Goal: Transaction & Acquisition: Book appointment/travel/reservation

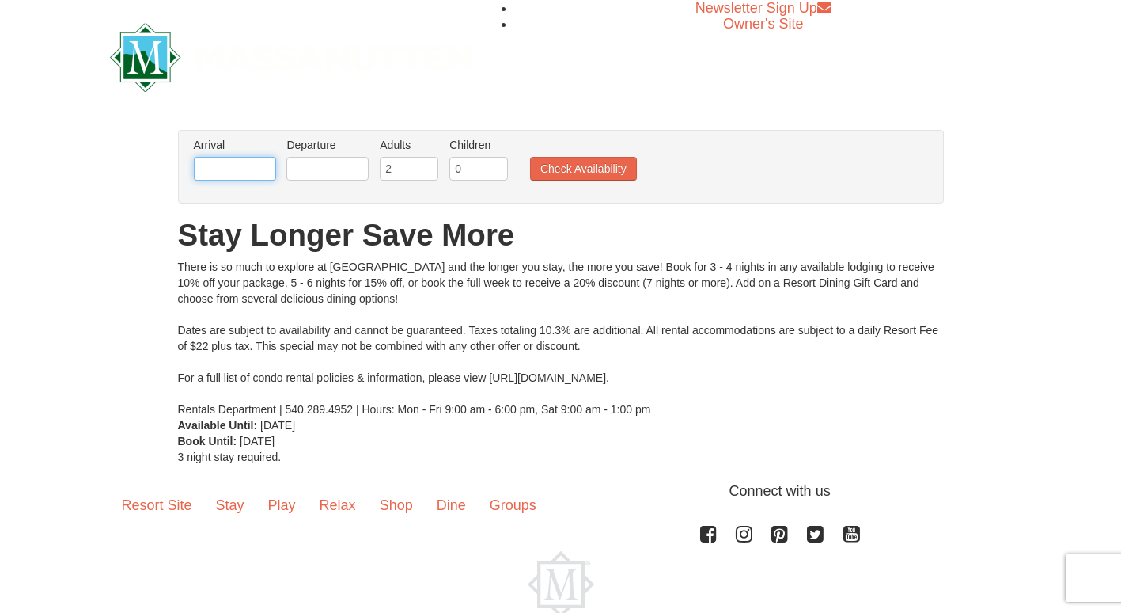
click at [249, 164] on input "text" at bounding box center [235, 169] width 82 height 24
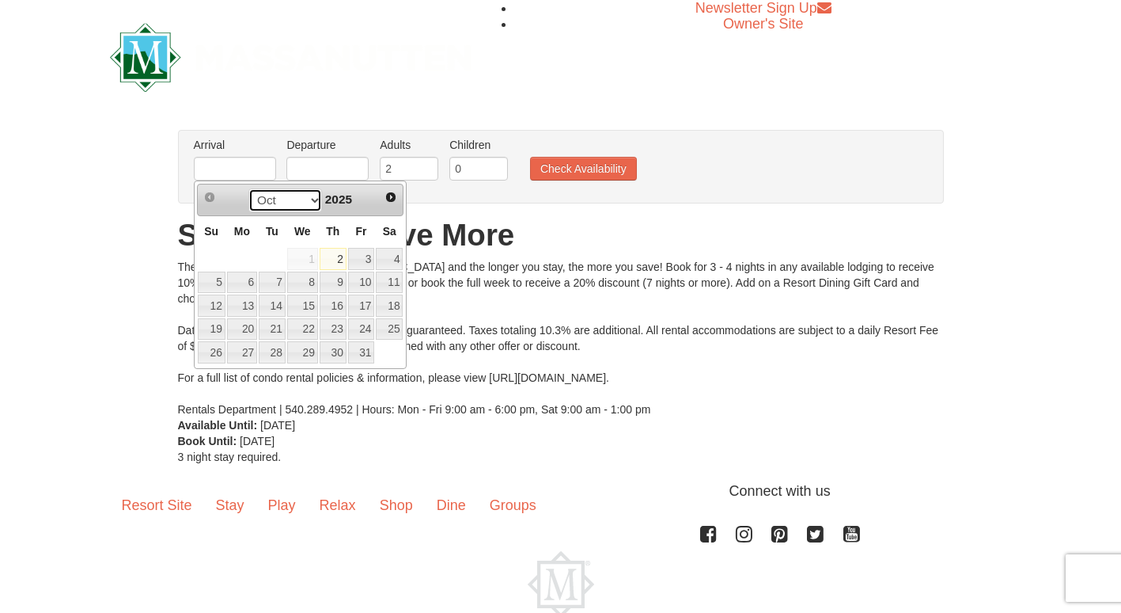
click at [314, 209] on select "Oct Nov Dec" at bounding box center [286, 200] width 74 height 24
click at [337, 326] on link "25" at bounding box center [333, 329] width 27 height 22
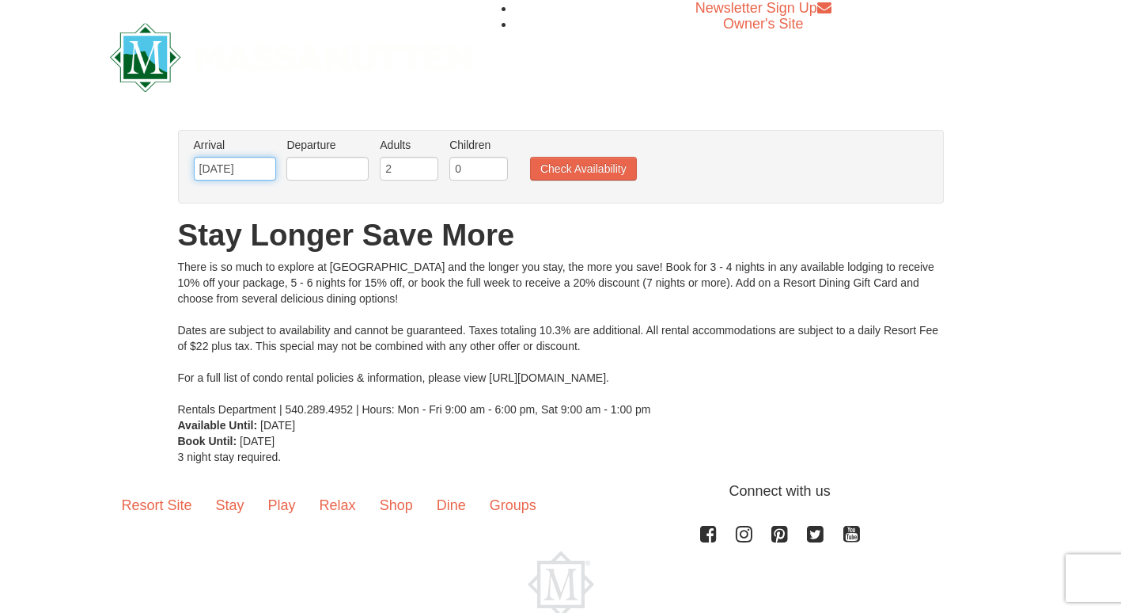
click at [250, 173] on input "12/25/2025" at bounding box center [235, 169] width 82 height 24
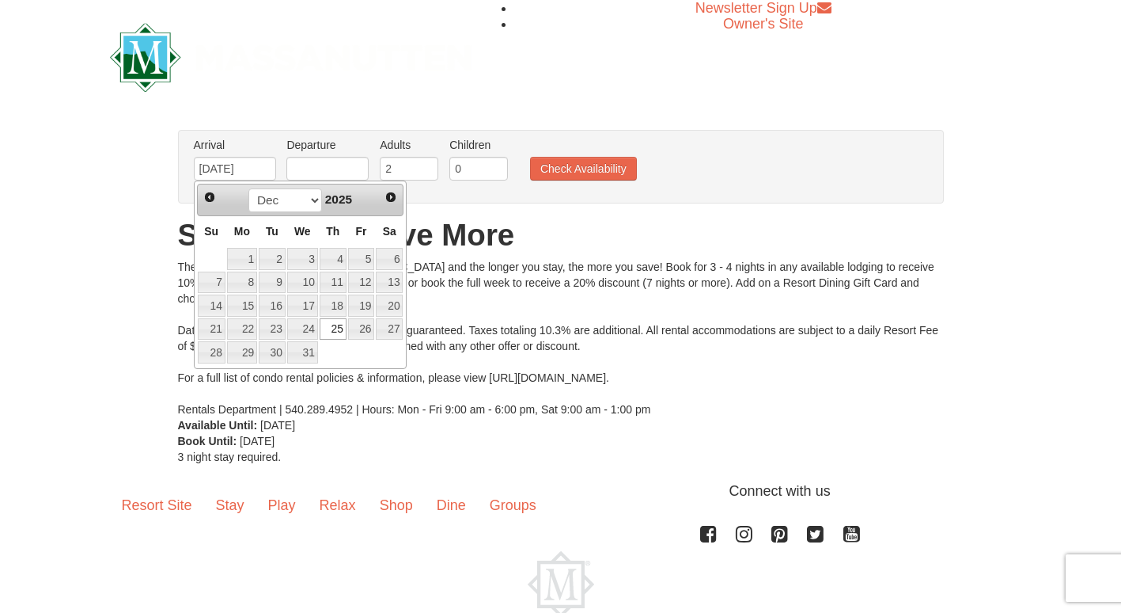
click at [368, 366] on div "Prev Next Oct Nov Dec 2025 Su Mo Tu We Th Fr Sa 1 2 3 4 5 6 7 8 9 10 11 12 13 1…" at bounding box center [301, 274] width 214 height 188
click at [340, 306] on link "18" at bounding box center [333, 305] width 27 height 22
type input "[DATE]"
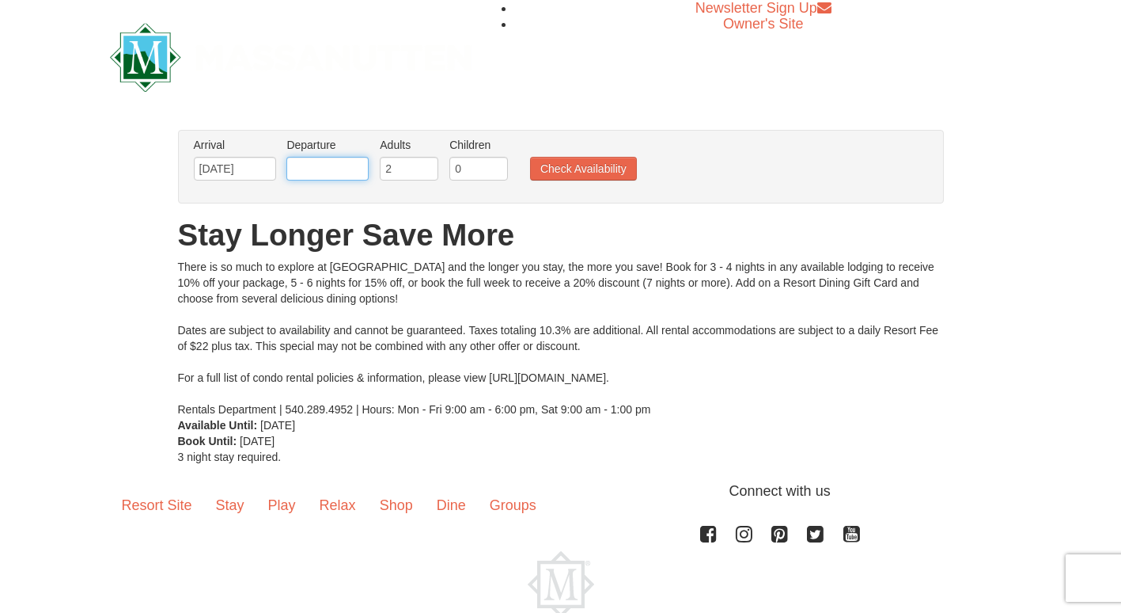
click at [336, 176] on input "text" at bounding box center [328, 169] width 82 height 24
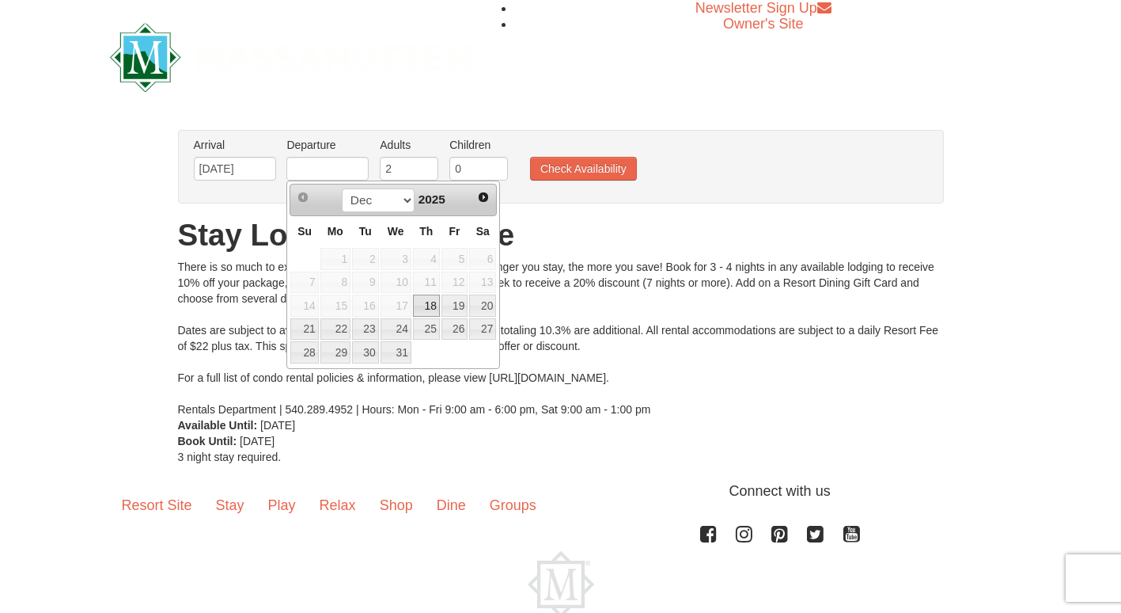
click at [343, 333] on link "22" at bounding box center [336, 329] width 30 height 22
type input "[DATE]"
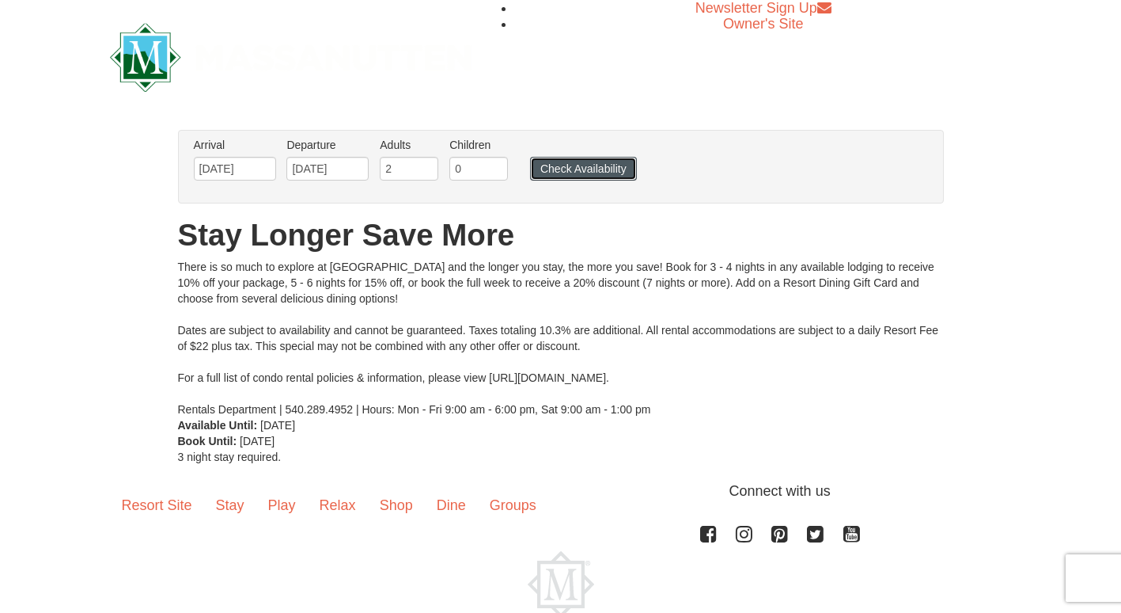
click at [602, 180] on button "Check Availability" at bounding box center [583, 169] width 107 height 24
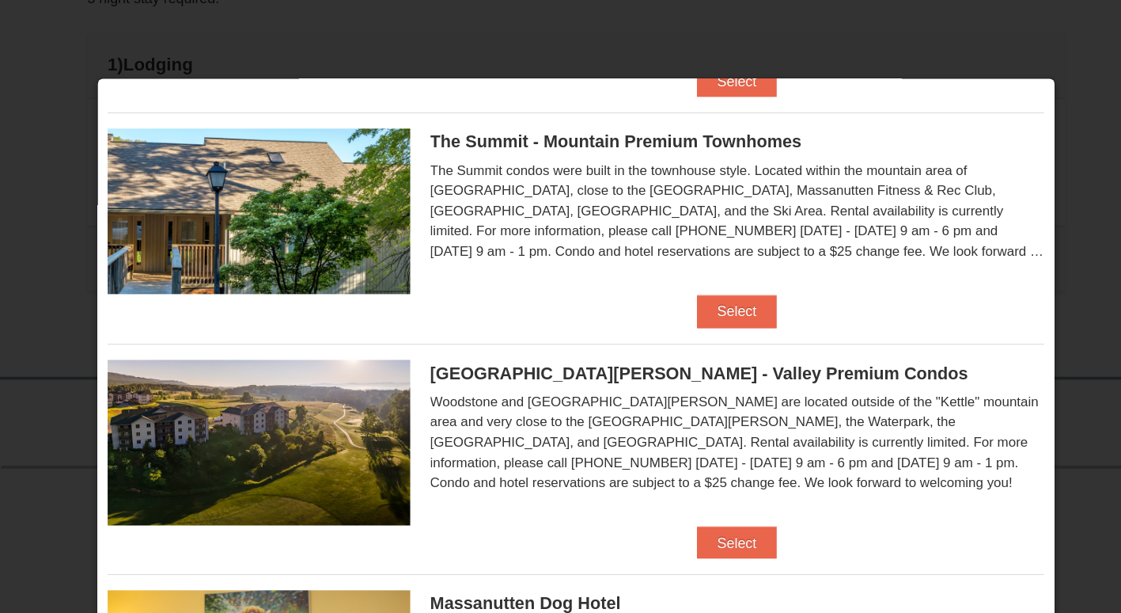
scroll to position [366, 0]
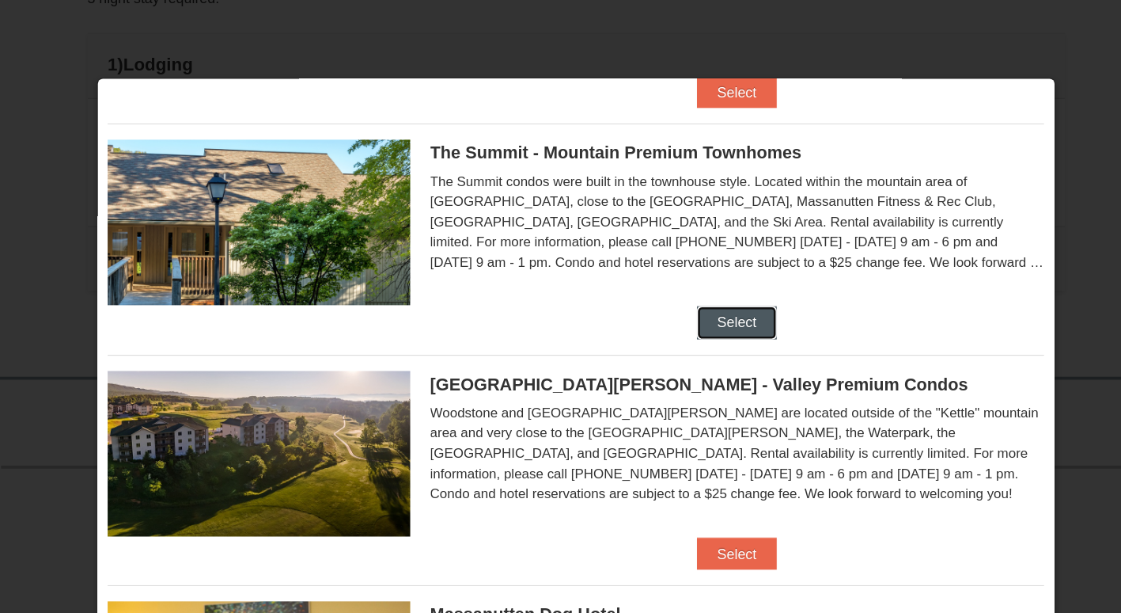
click at [689, 261] on button "Select" at bounding box center [687, 252] width 63 height 25
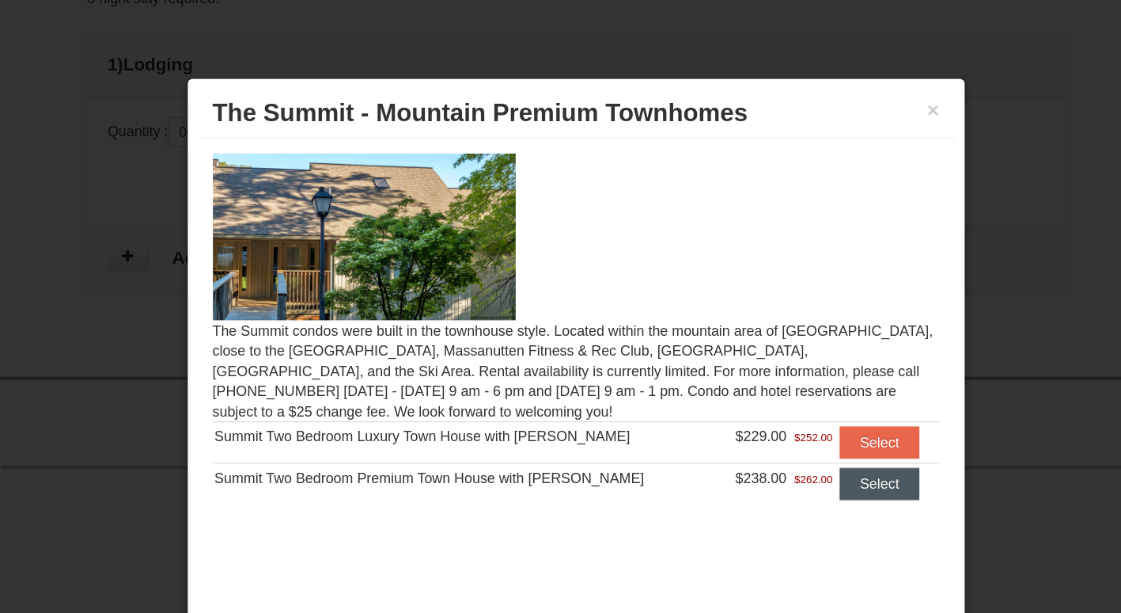
click at [791, 388] on button "Select" at bounding box center [799, 378] width 63 height 25
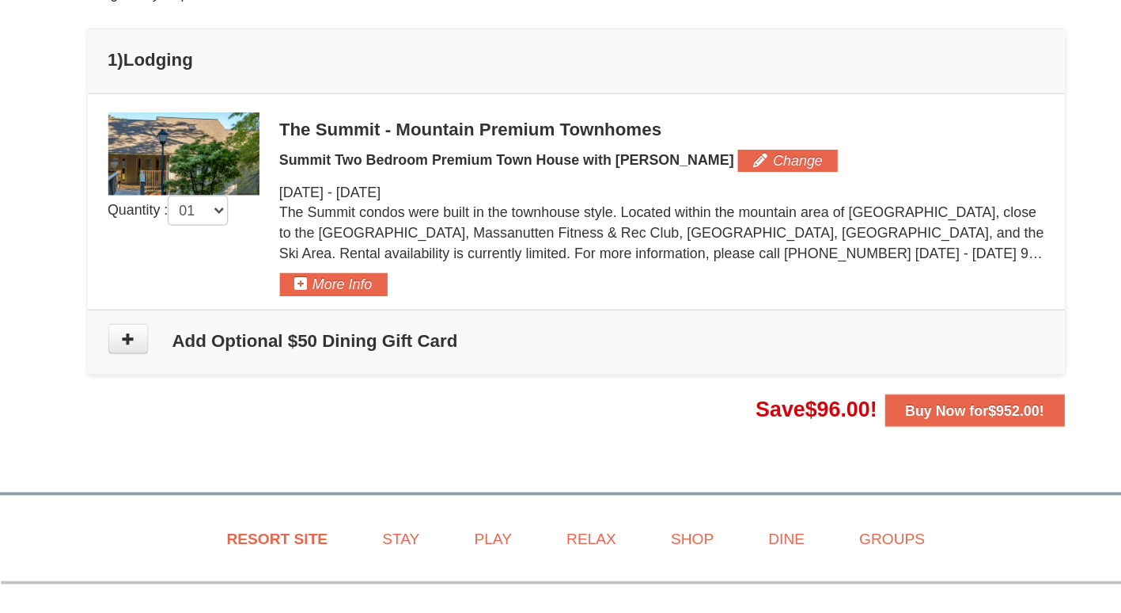
scroll to position [298, 0]
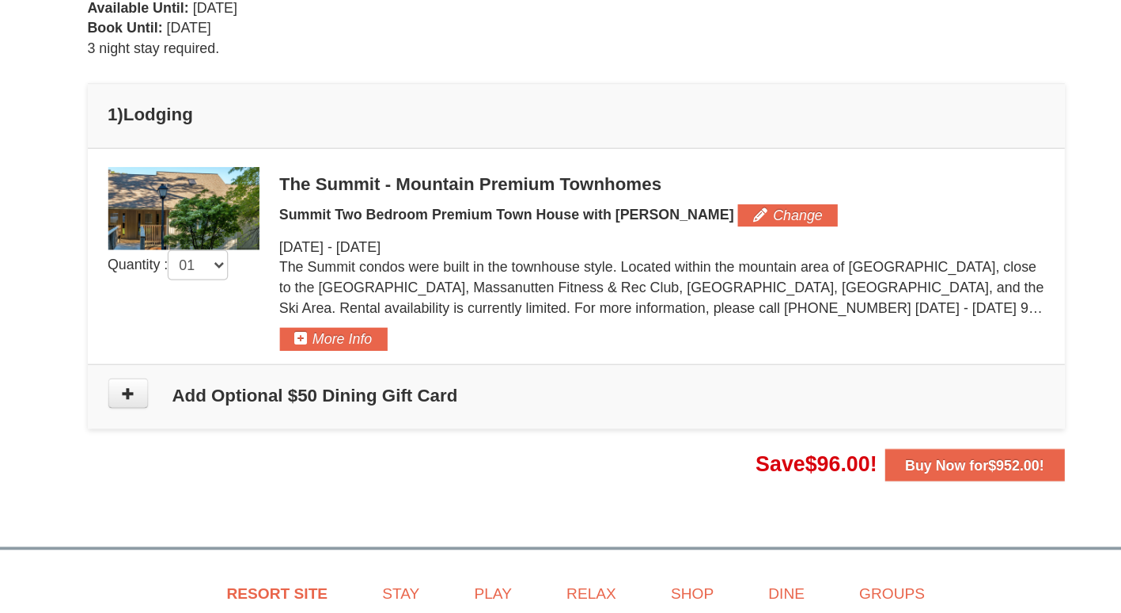
click at [276, 249] on img at bounding box center [253, 253] width 119 height 65
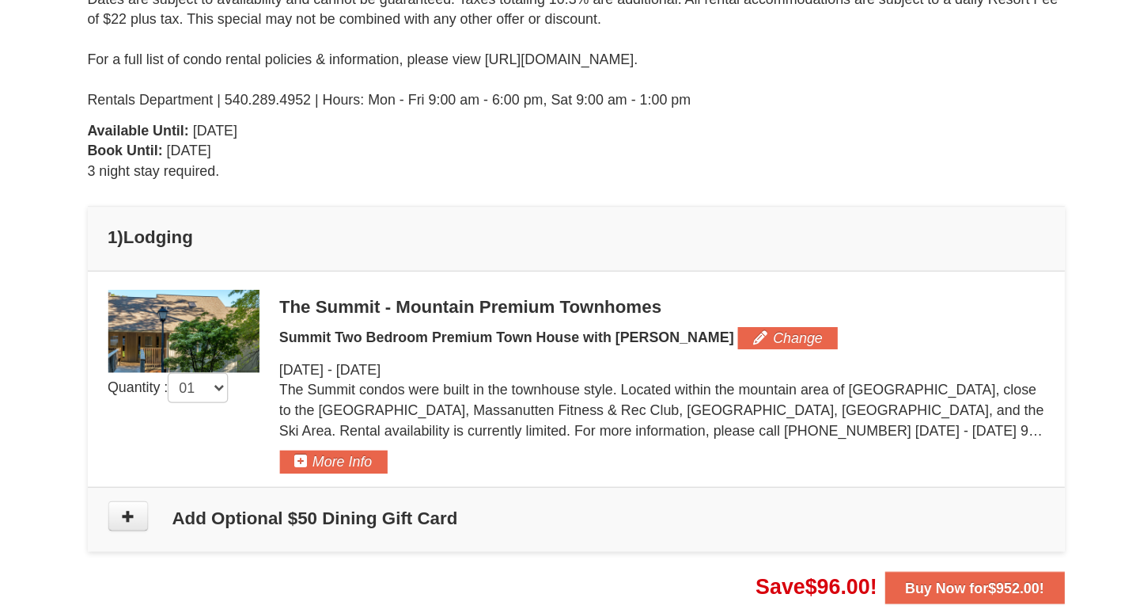
scroll to position [277, 0]
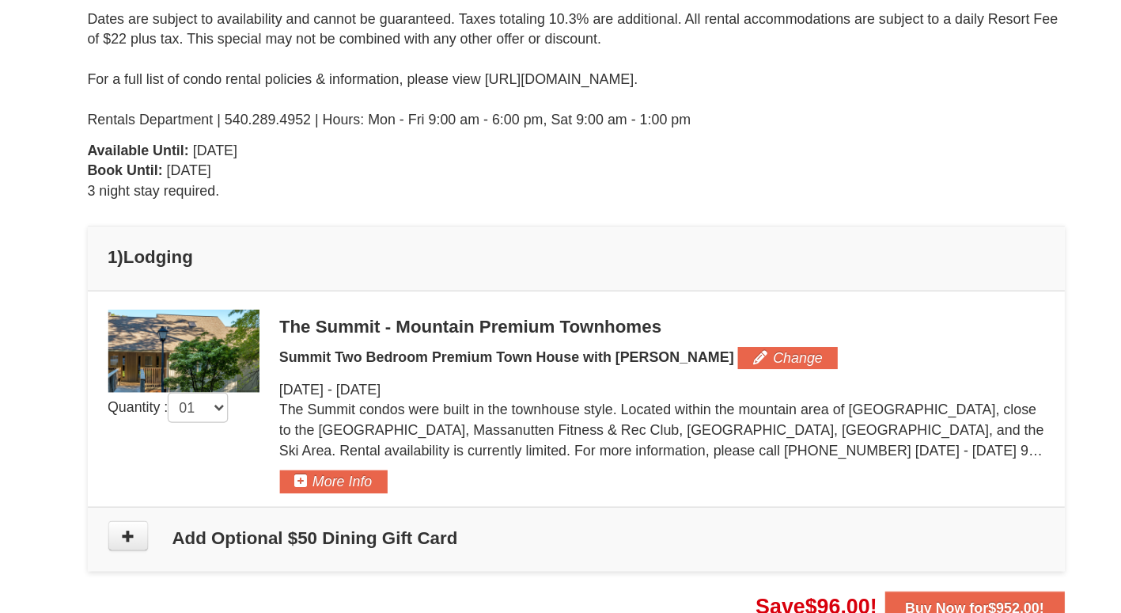
click at [128, 0] on div "× From: To: Adults: 2 Children: 0 Change Arrival Please format dates MM/DD/YYYY…" at bounding box center [560, 151] width 1121 height 746
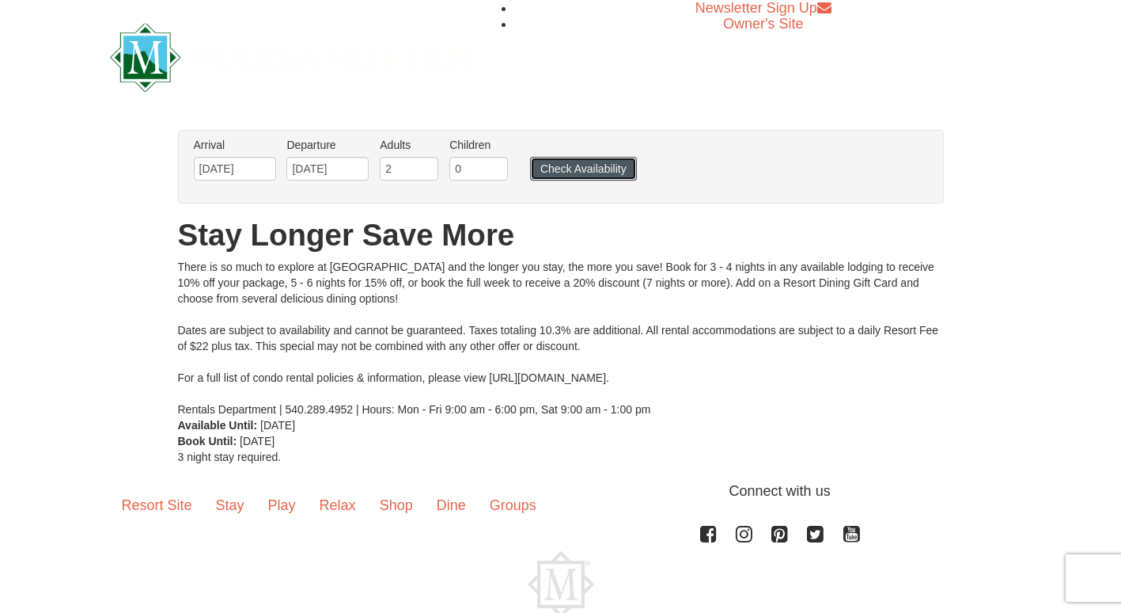
click at [586, 174] on button "Check Availability" at bounding box center [583, 169] width 107 height 24
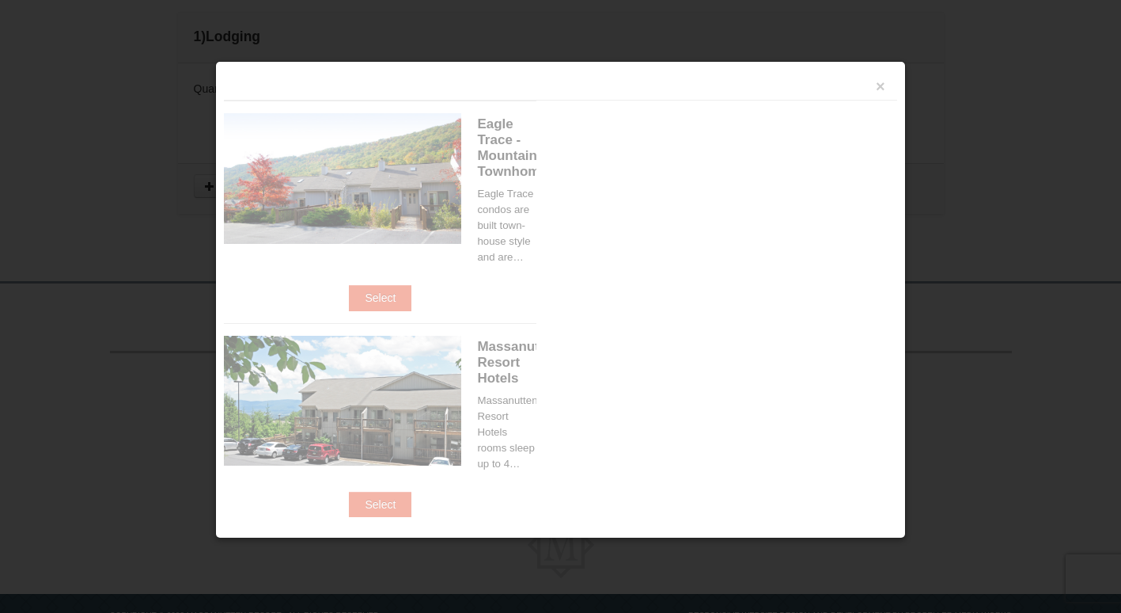
scroll to position [490, 0]
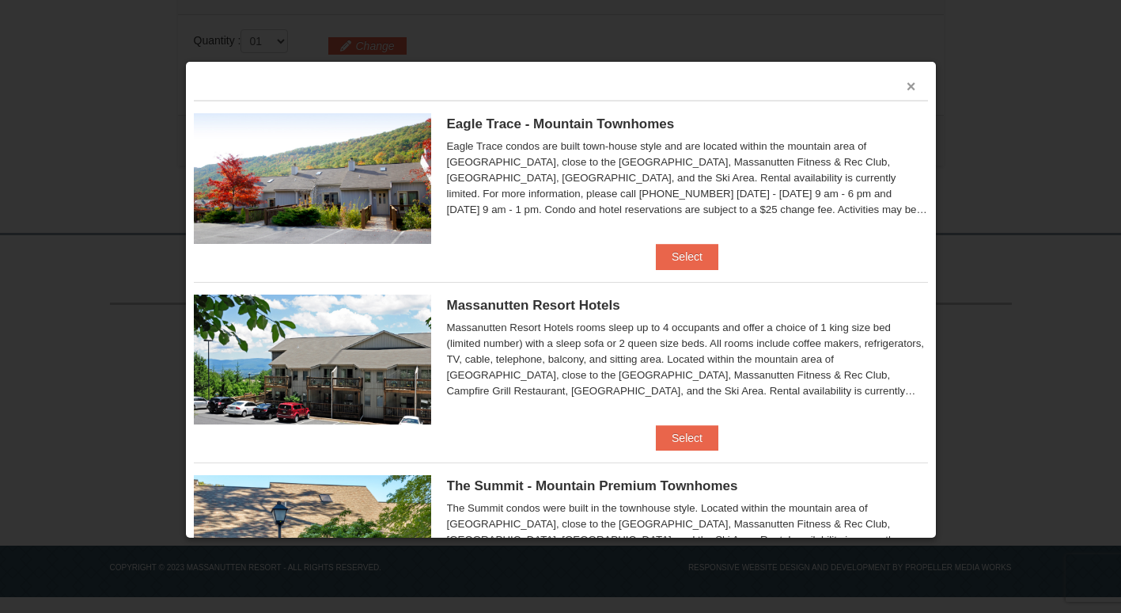
click at [907, 87] on button "×" at bounding box center [911, 86] width 9 height 16
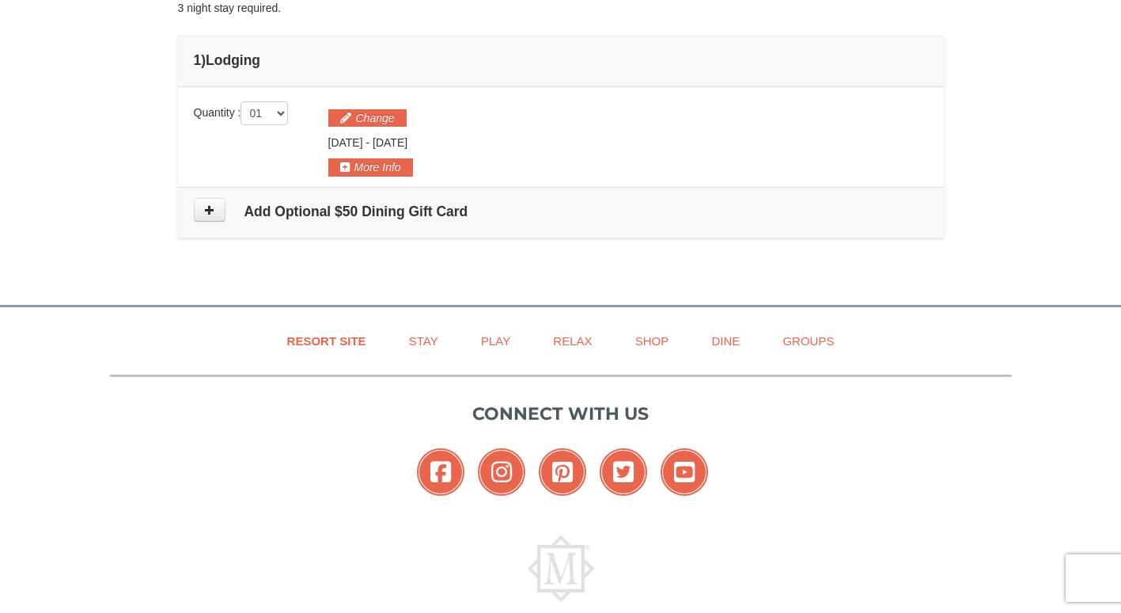
scroll to position [419, 0]
click at [480, 350] on link "Play" at bounding box center [495, 340] width 69 height 36
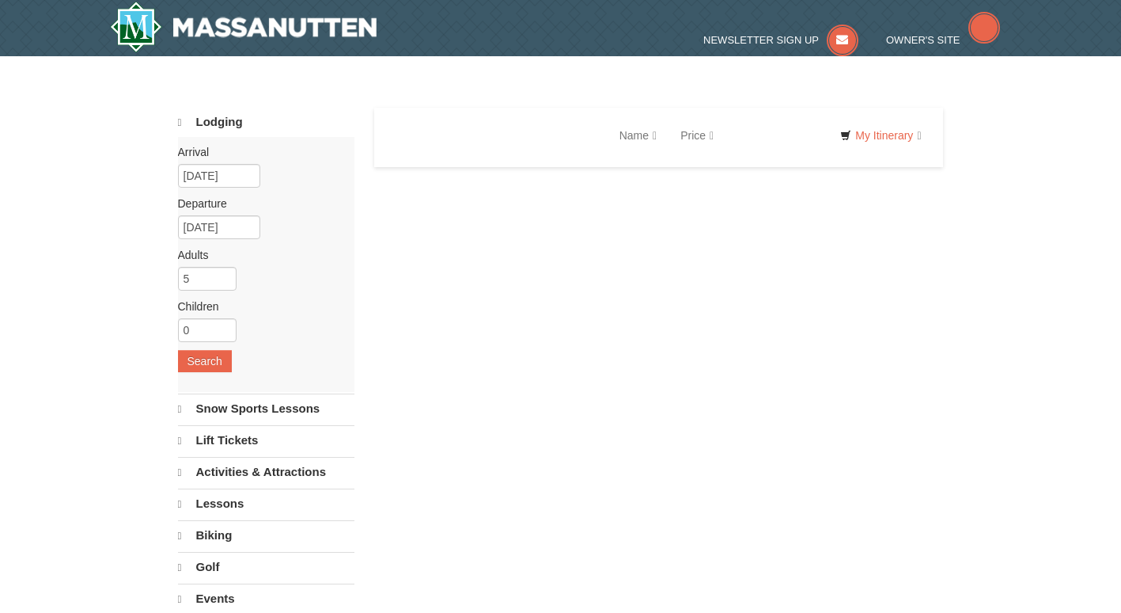
select select "10"
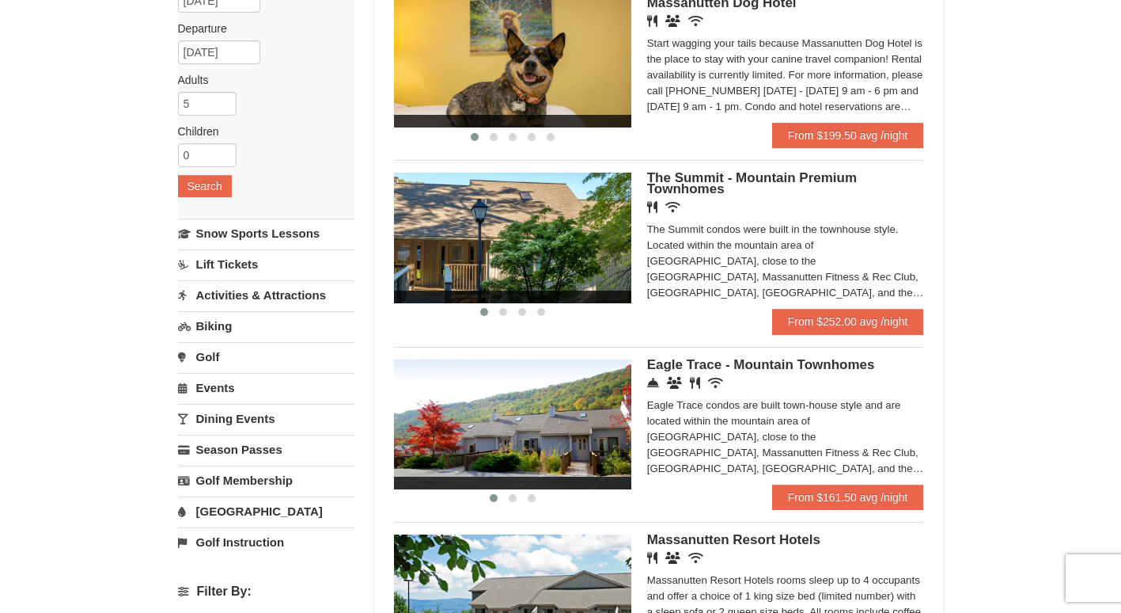
scroll to position [166, 0]
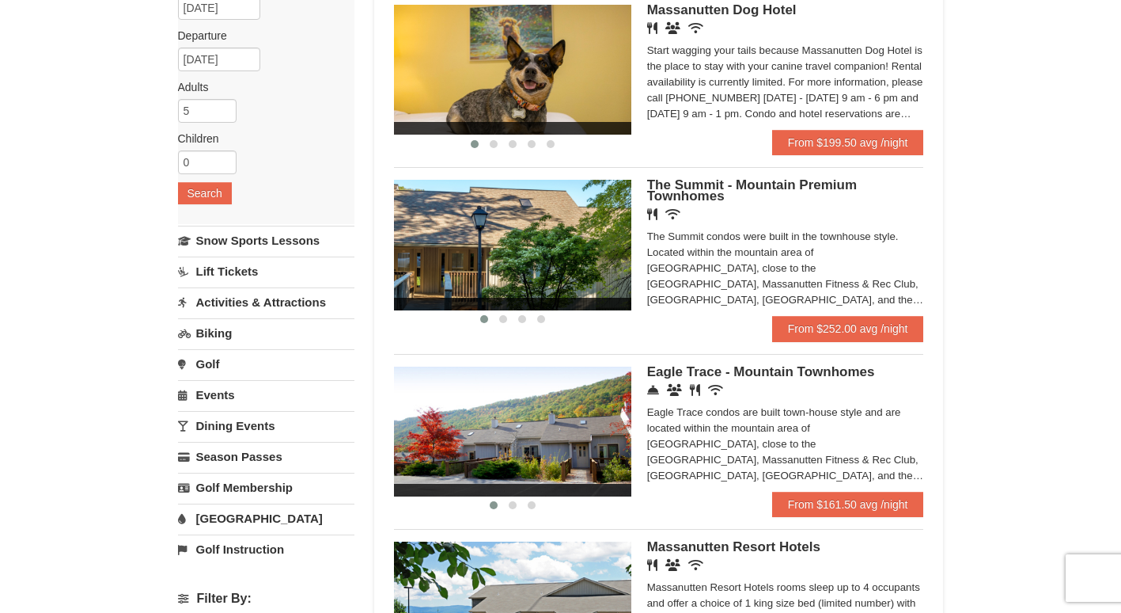
click at [986, 417] on div "× Categories Map List Filter My Itinerary Questions? 1-540-289-9441 Lodging Arr…" at bounding box center [560, 339] width 1121 height 901
click at [708, 202] on span "The Summit - Mountain Premium Townhomes" at bounding box center [752, 190] width 210 height 26
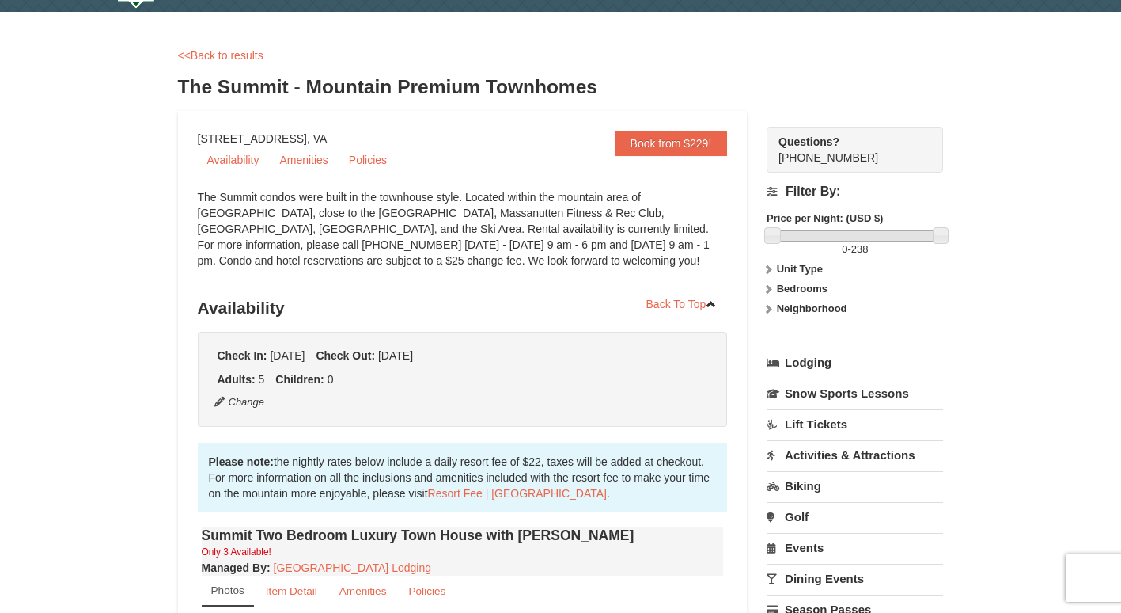
scroll to position [48, 0]
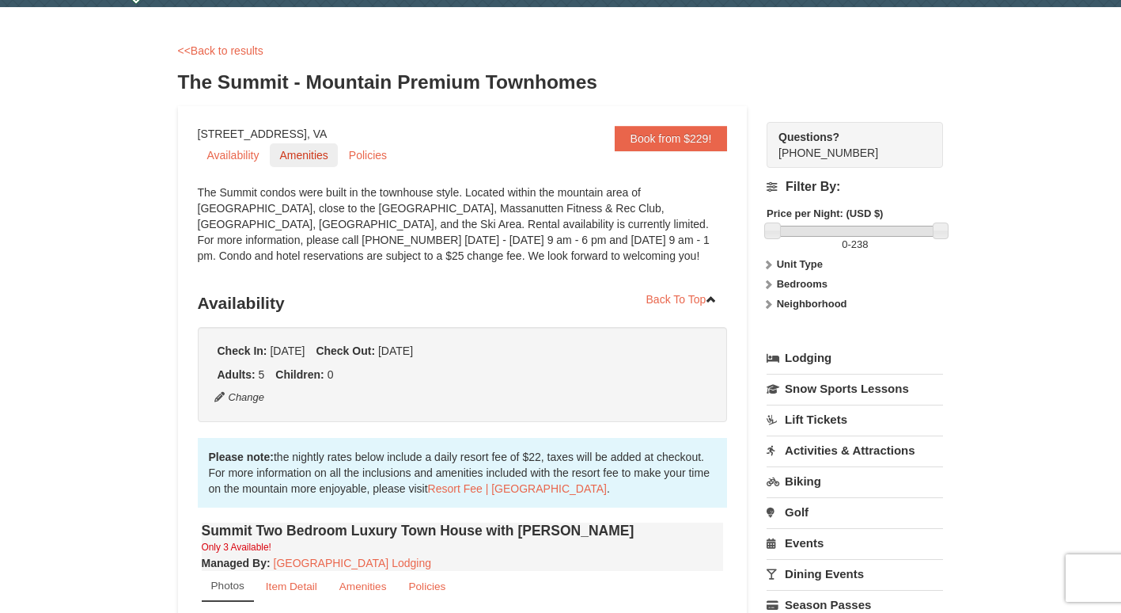
click at [302, 161] on link "Amenities" at bounding box center [303, 155] width 67 height 24
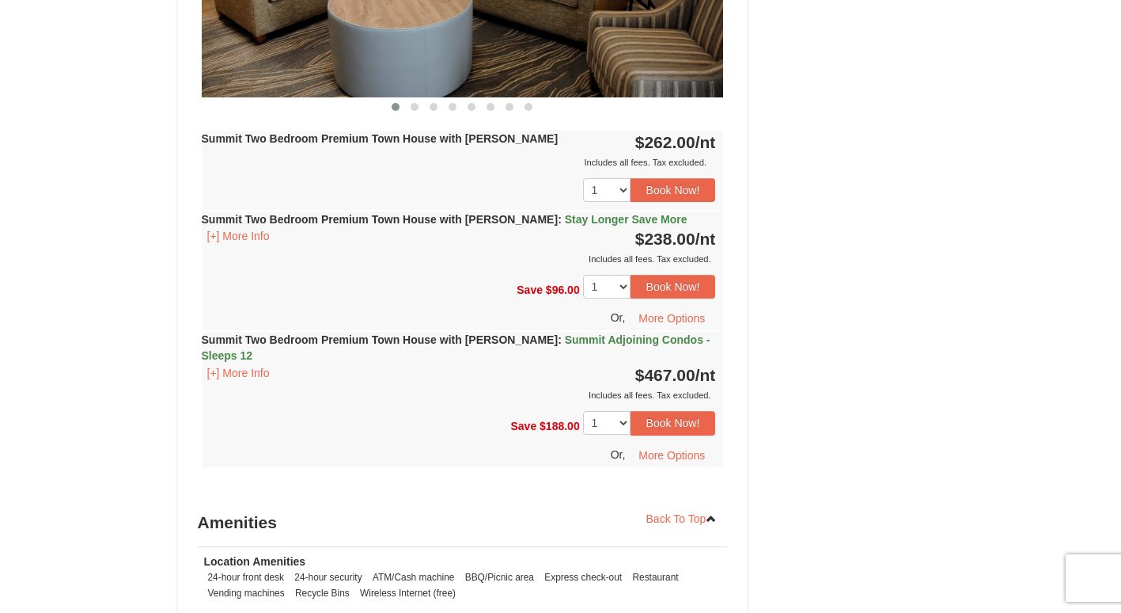
scroll to position [1637, 0]
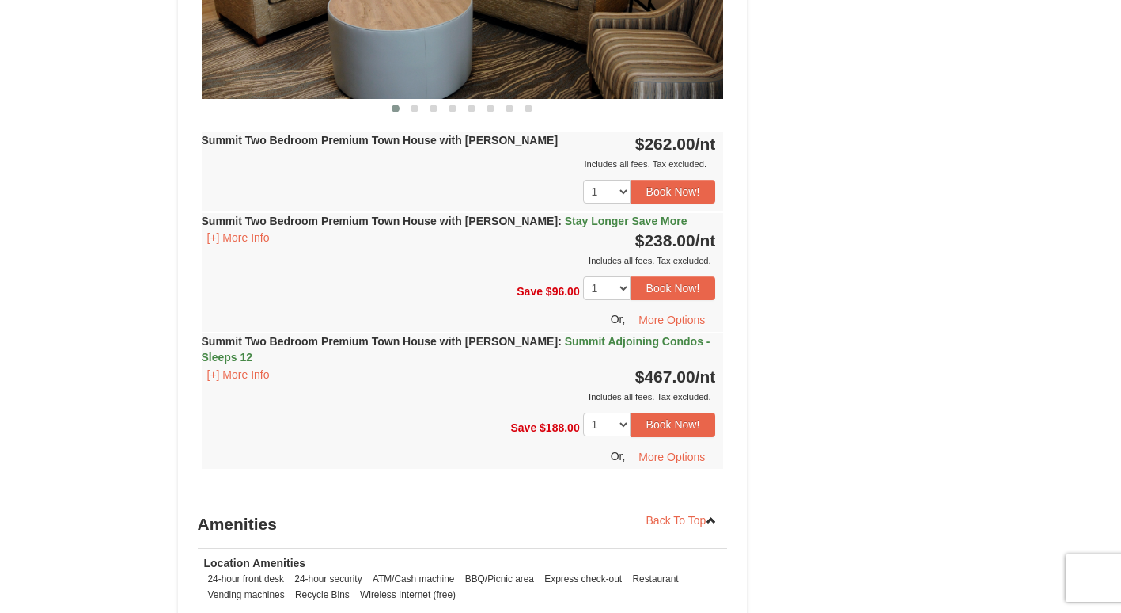
click at [632, 336] on div "Summit Two Bedroom Premium Town House with Jacuzzi : Summit Adjoining Condos - …" at bounding box center [463, 368] width 522 height 71
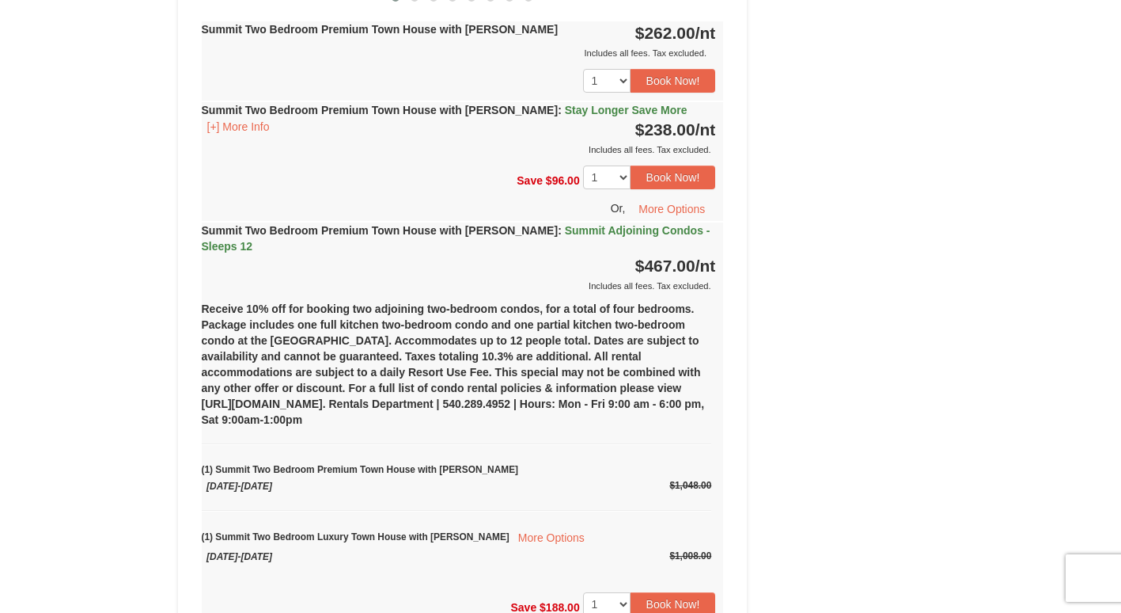
scroll to position [1746, 0]
click at [582, 105] on span "Stay Longer Save More" at bounding box center [626, 111] width 123 height 13
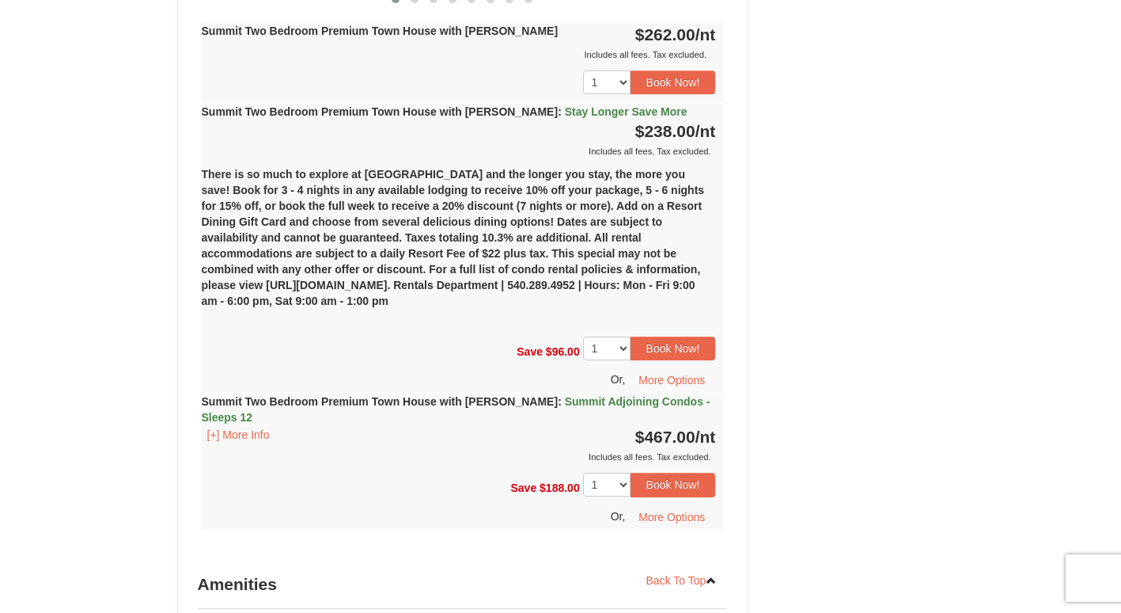
click at [605, 395] on span "Summit Adjoining Condos - Sleeps 12" at bounding box center [456, 409] width 509 height 28
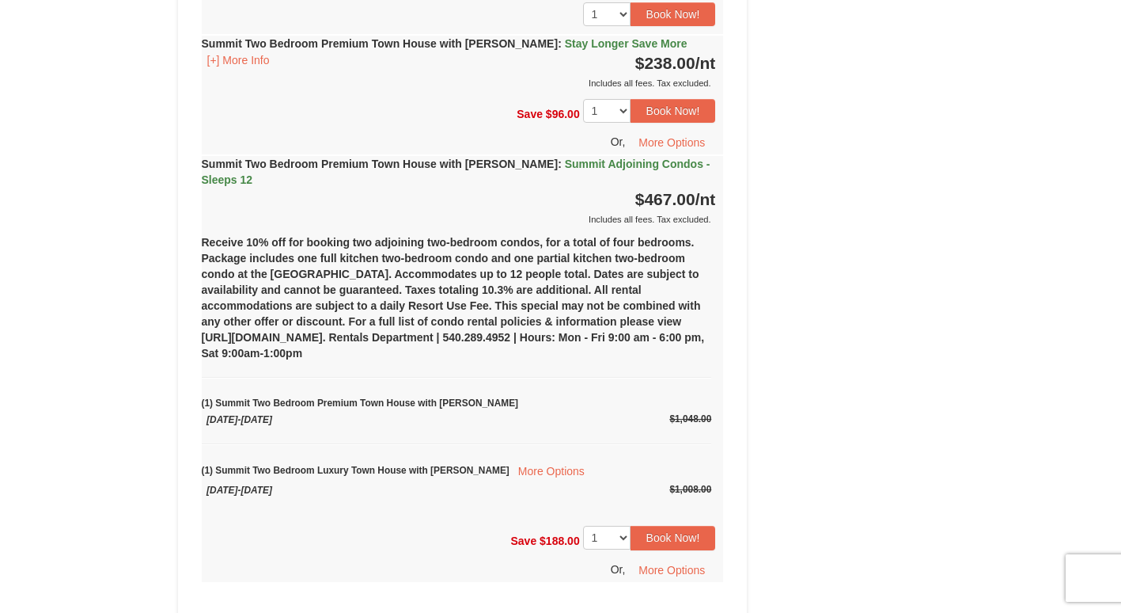
scroll to position [1816, 0]
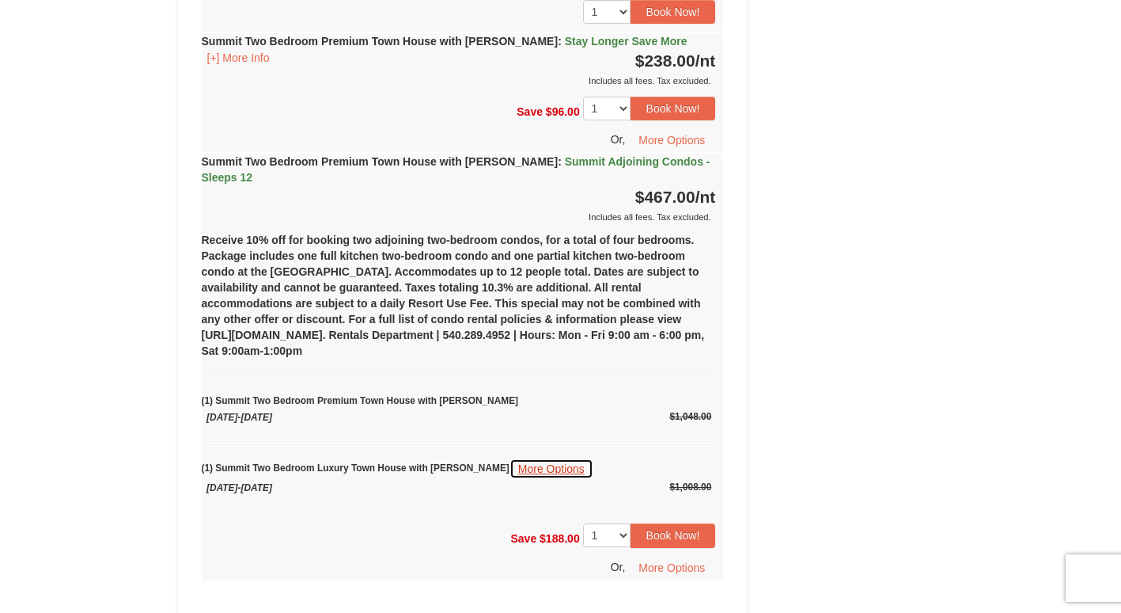
click at [529, 458] on button "More Options" at bounding box center [552, 468] width 84 height 21
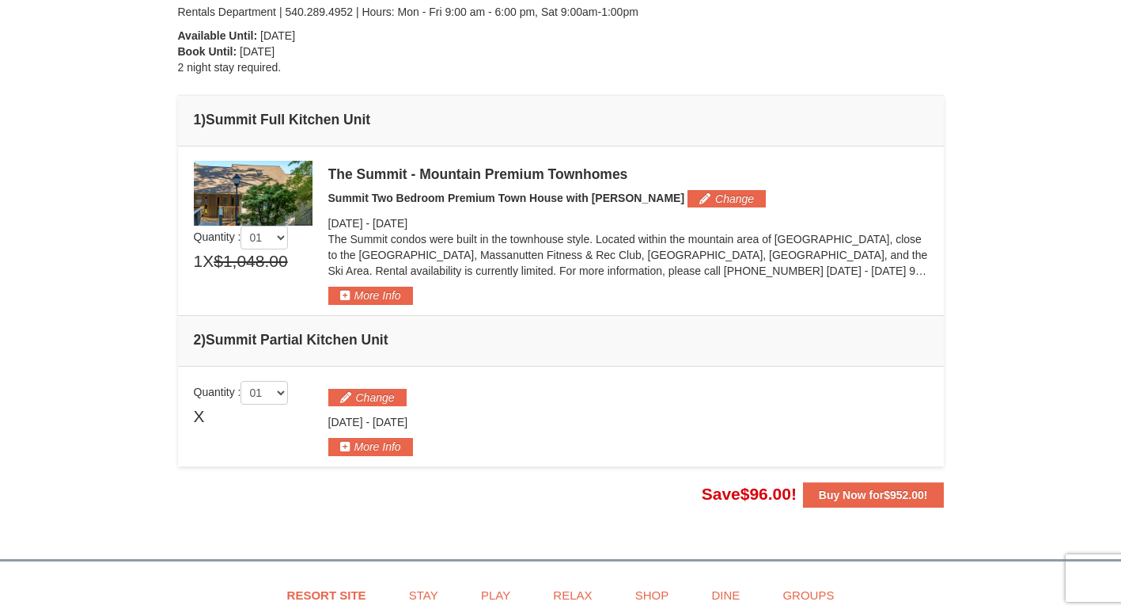
scroll to position [328, 0]
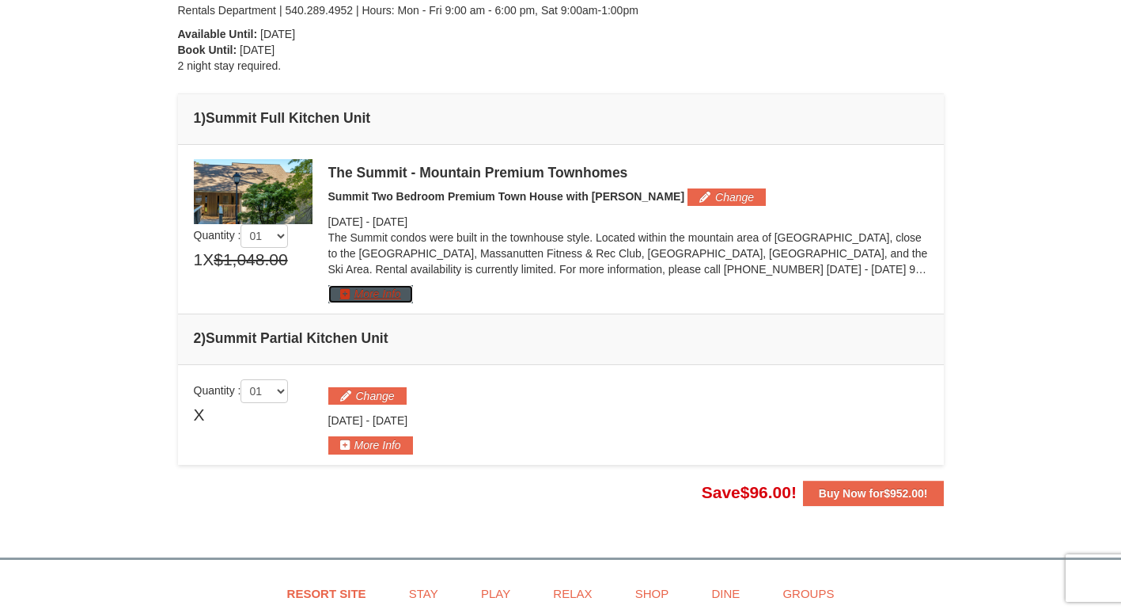
click at [404, 298] on button "More Info" at bounding box center [370, 293] width 85 height 17
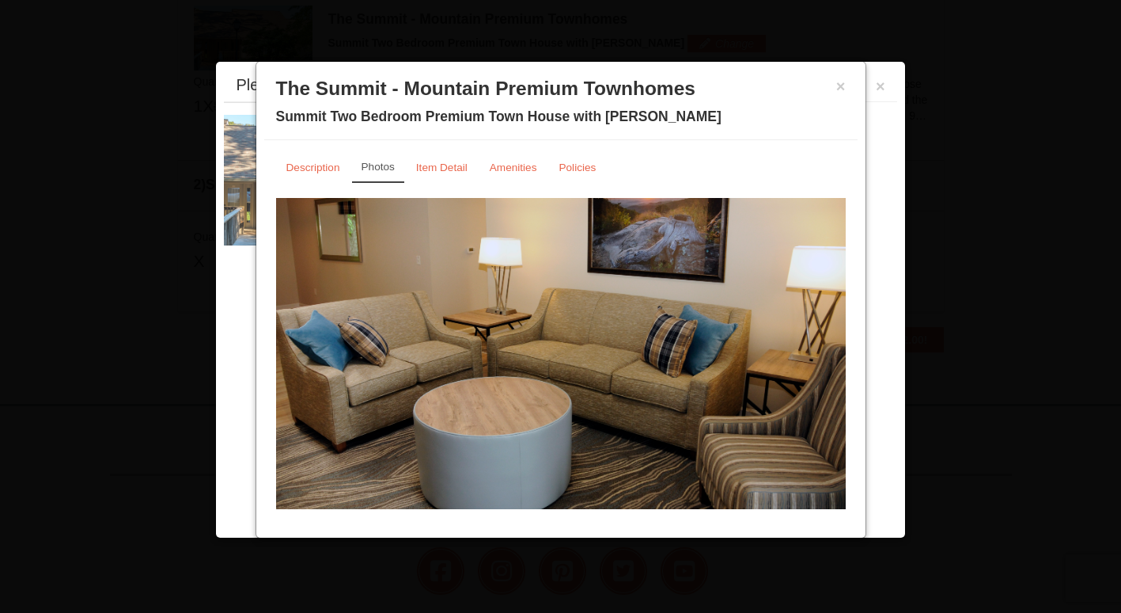
scroll to position [488, 0]
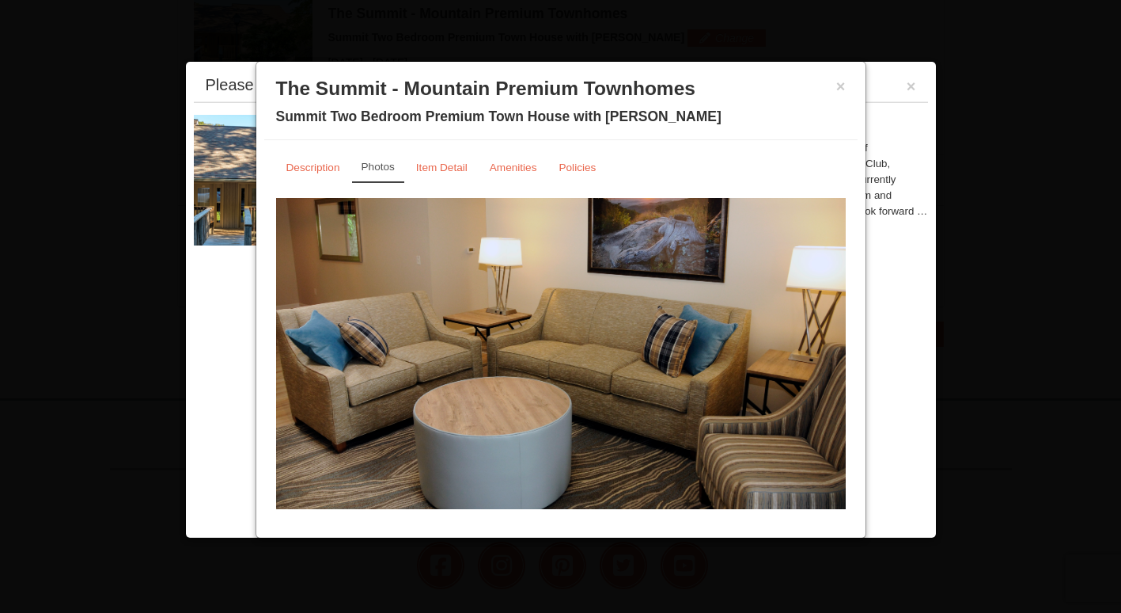
click at [382, 170] on small "Photos" at bounding box center [378, 167] width 33 height 12
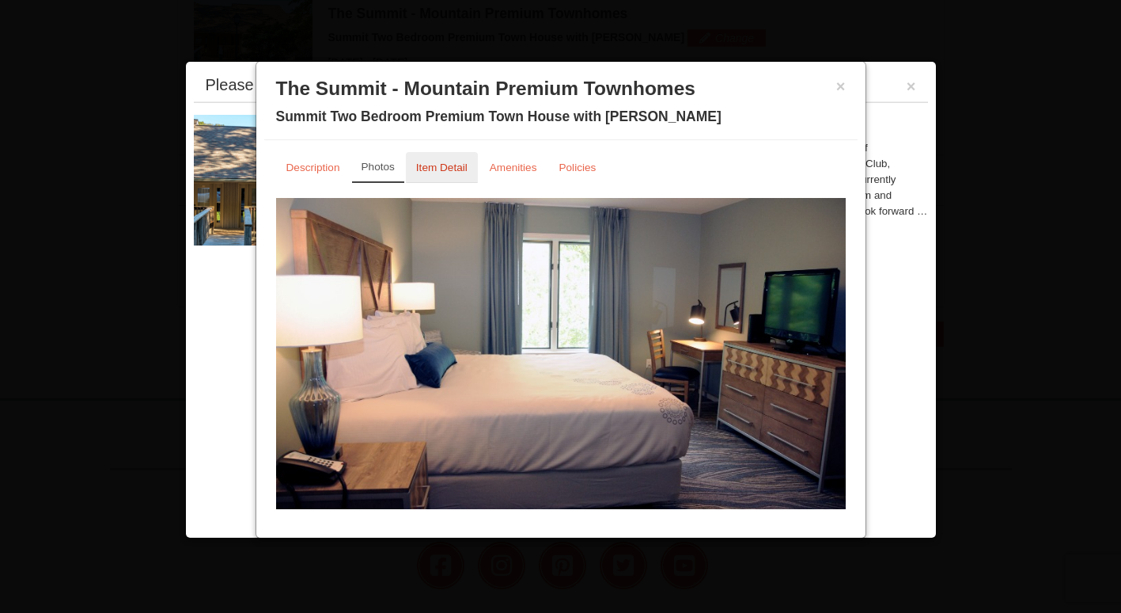
click at [445, 177] on link "Item Detail" at bounding box center [442, 167] width 72 height 31
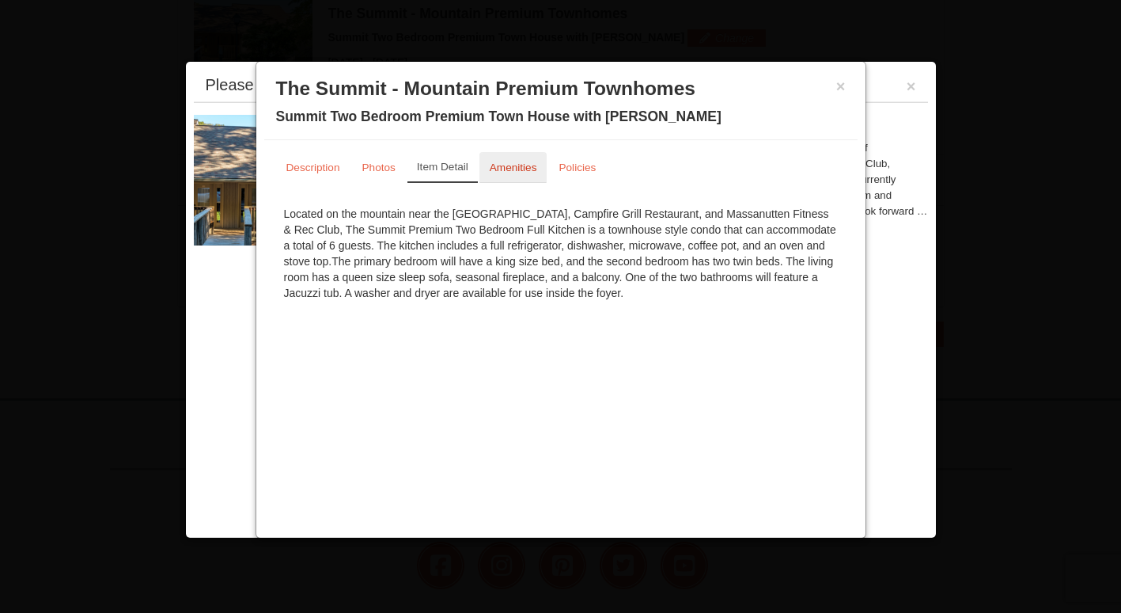
click at [520, 171] on small "Amenities" at bounding box center [513, 167] width 47 height 12
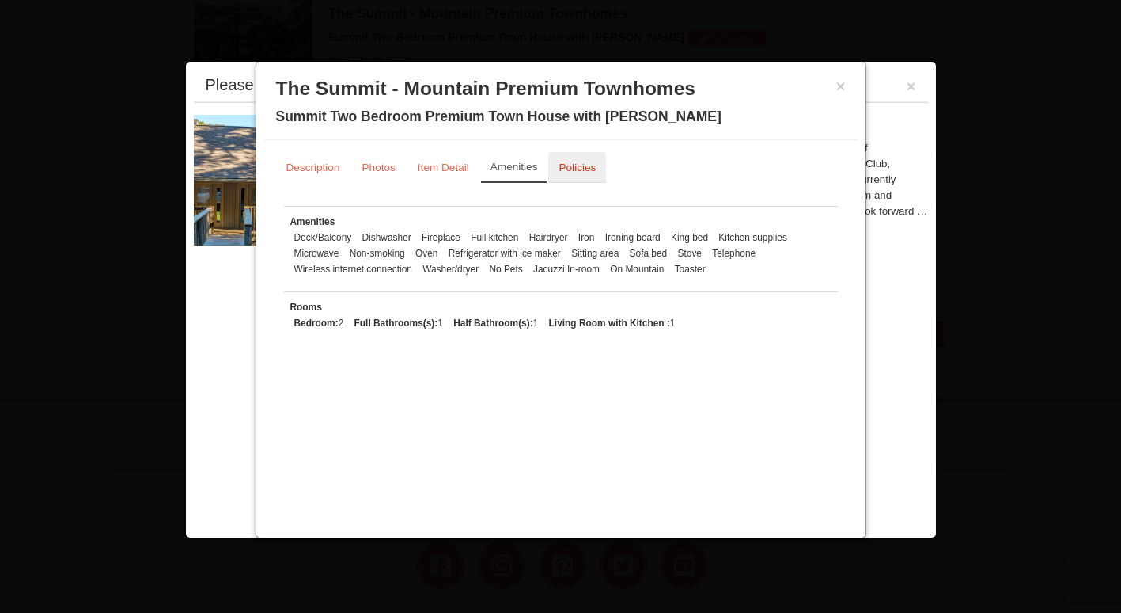
click at [571, 180] on link "Policies" at bounding box center [577, 167] width 58 height 31
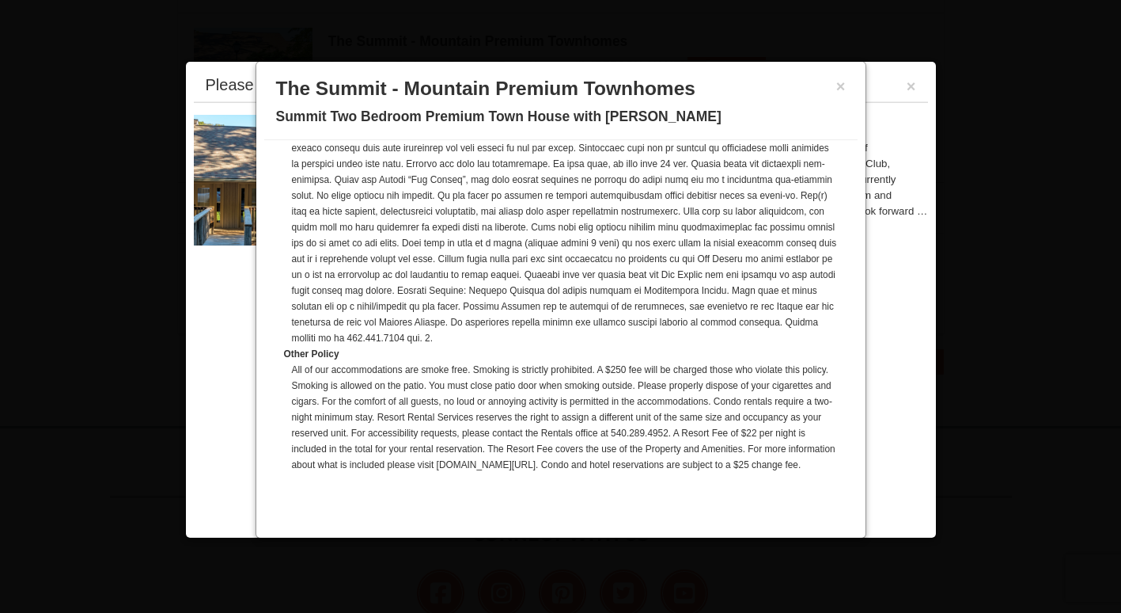
scroll to position [404, 0]
click at [837, 91] on button "×" at bounding box center [841, 86] width 9 height 16
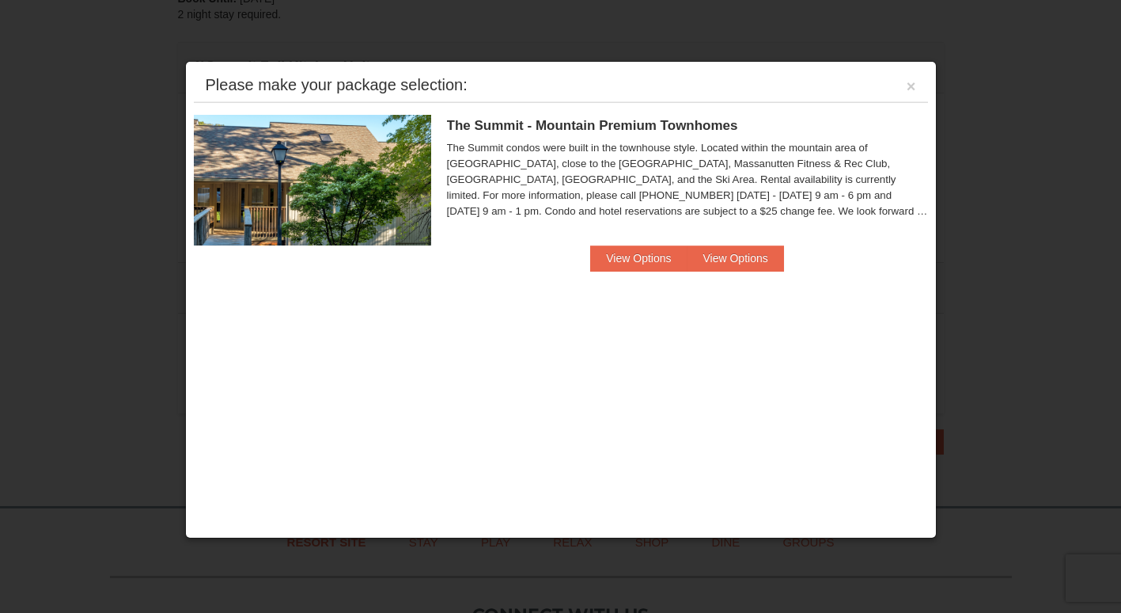
scroll to position [374, 0]
click at [911, 89] on button "×" at bounding box center [911, 86] width 9 height 16
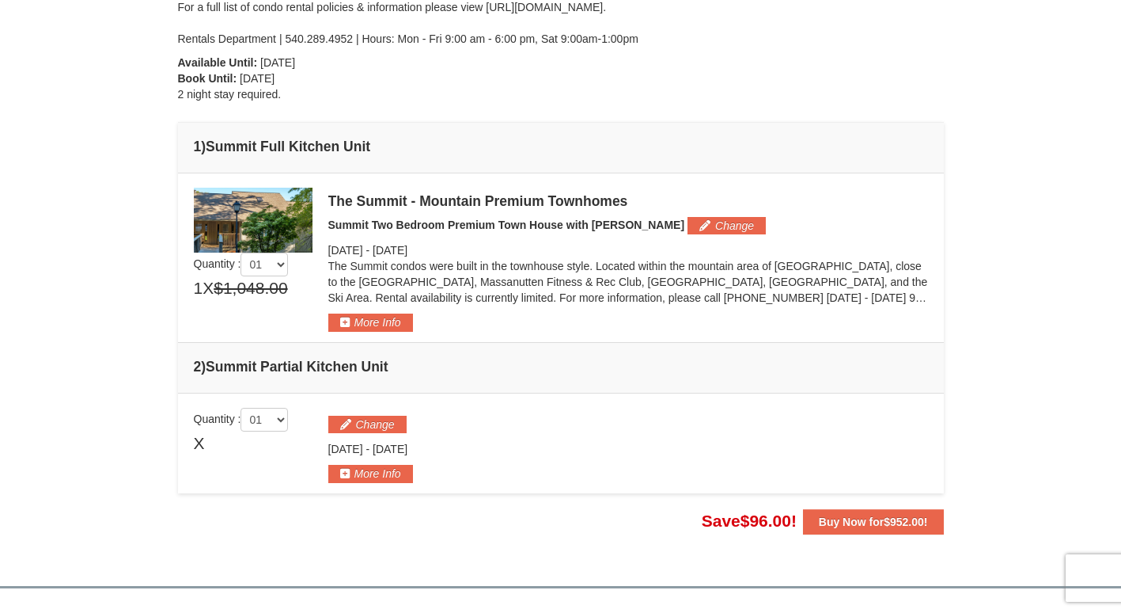
scroll to position [300, 0]
click at [378, 374] on td "2 ) Summit Partial Kitchen Unit" at bounding box center [561, 367] width 766 height 51
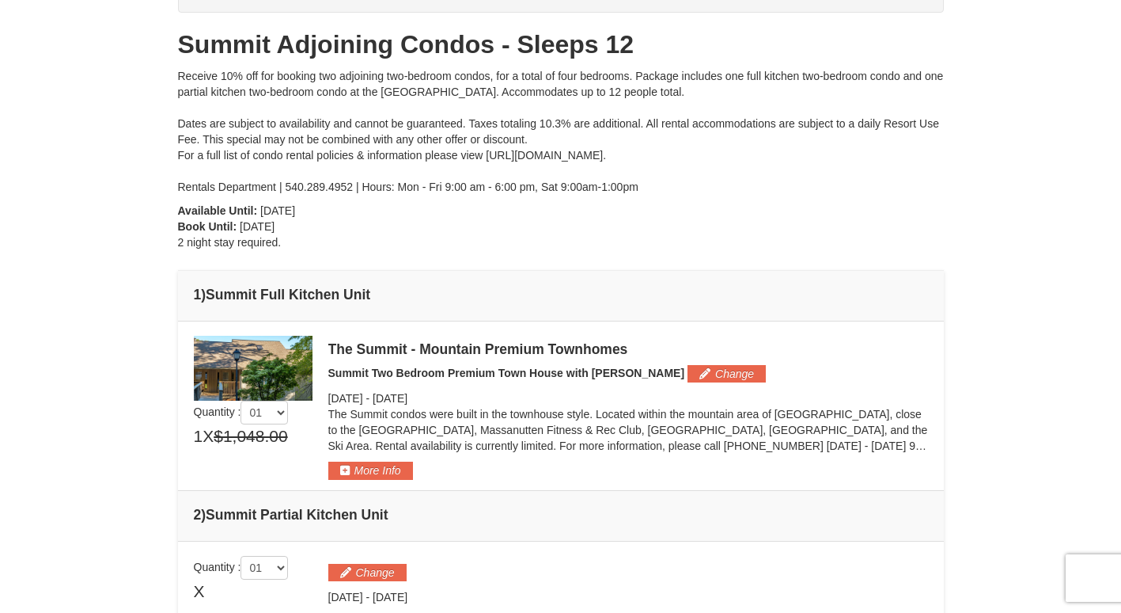
scroll to position [0, 0]
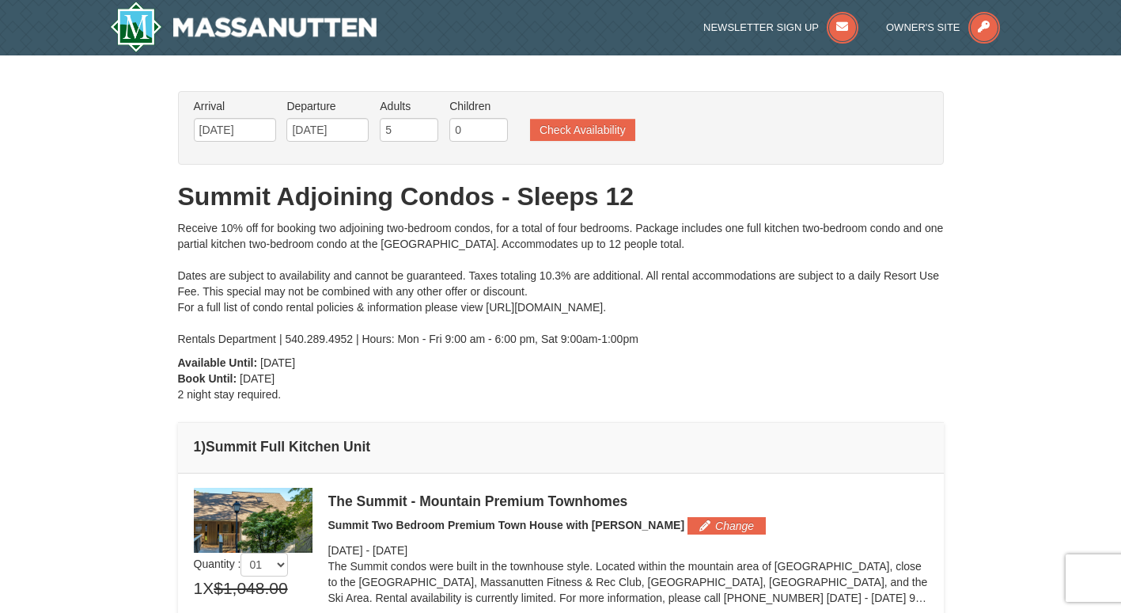
click at [892, 332] on div "Receive 10% off for booking two adjoining two-bedroom condos, for a total of fo…" at bounding box center [561, 283] width 766 height 127
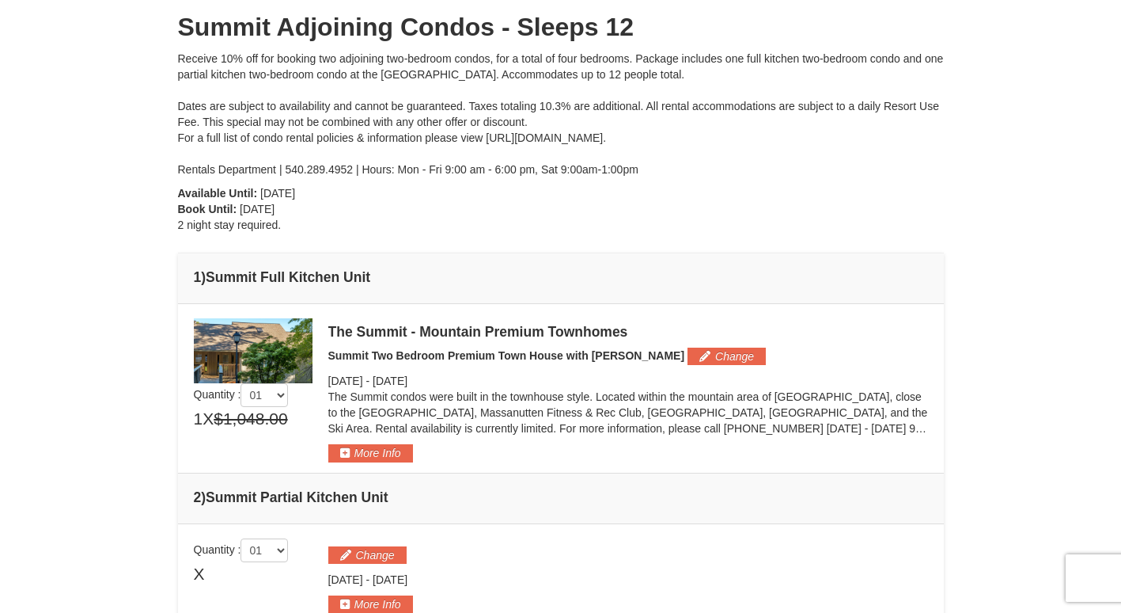
scroll to position [178, 0]
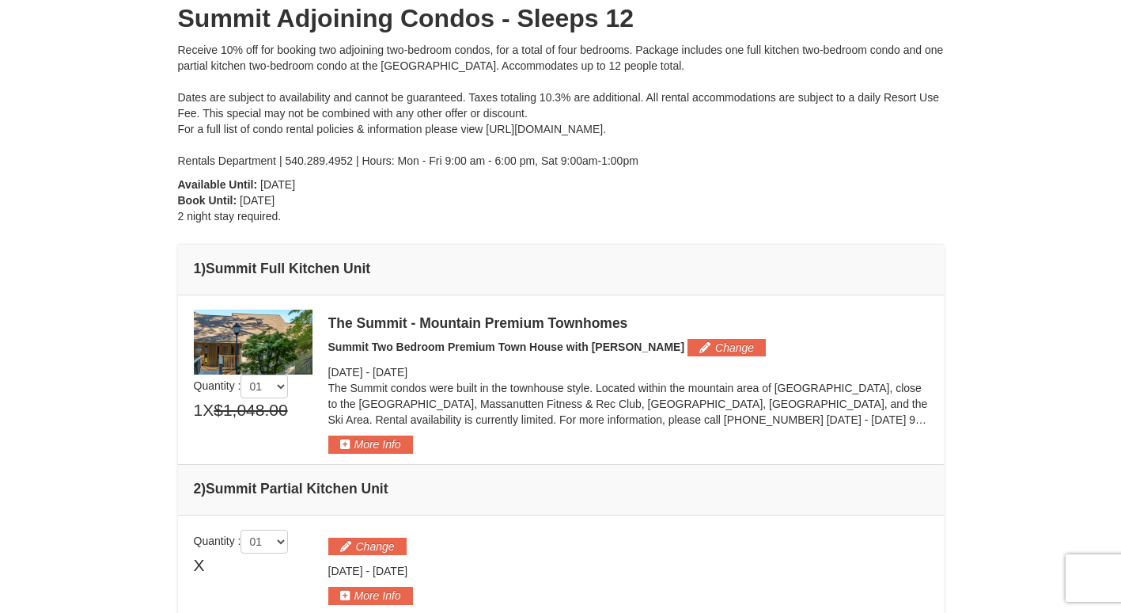
click at [855, 278] on td "1 ) Summit Full Kitchen Unit" at bounding box center [561, 270] width 766 height 51
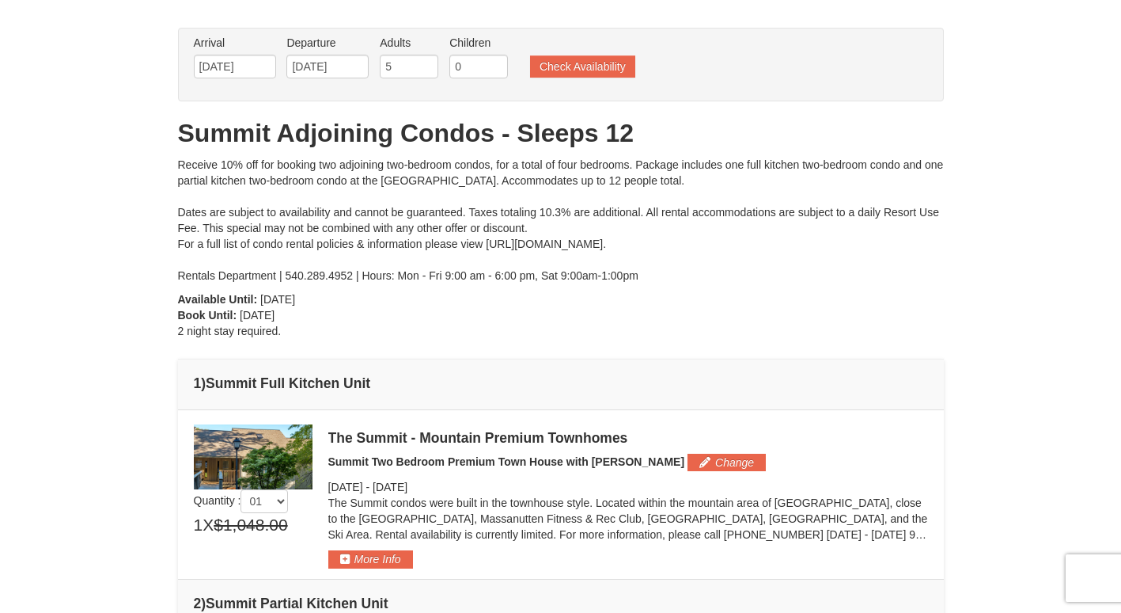
scroll to position [64, 0]
click at [1034, 515] on div "× From: To: Adults: 5 Children: 0 Change Arrival Please format dates MM/DD/YYYY…" at bounding box center [560, 398] width 1121 height 814
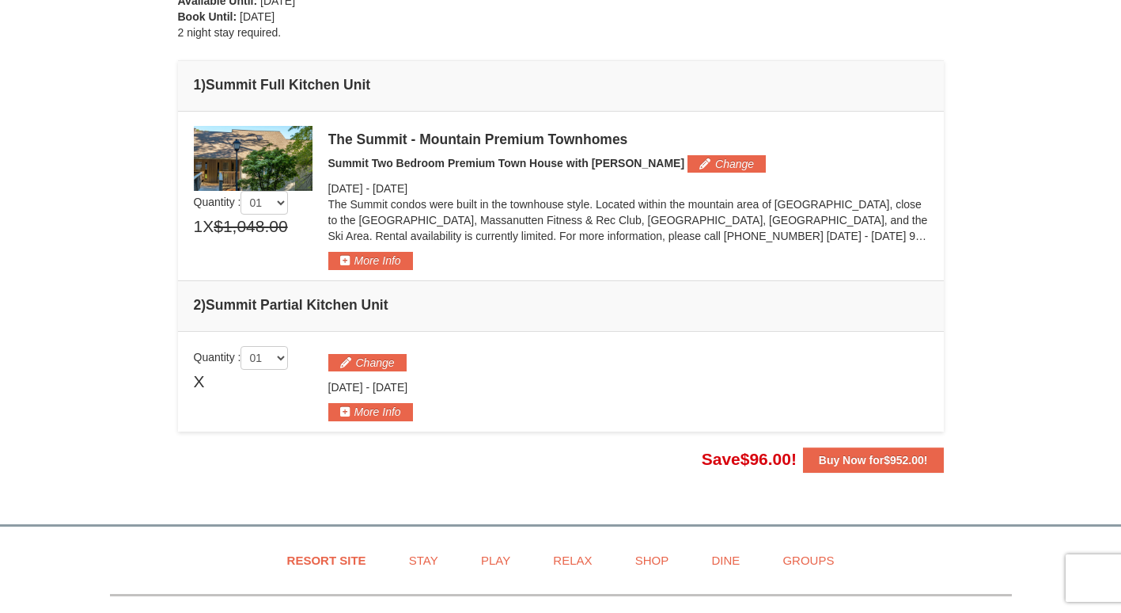
scroll to position [369, 0]
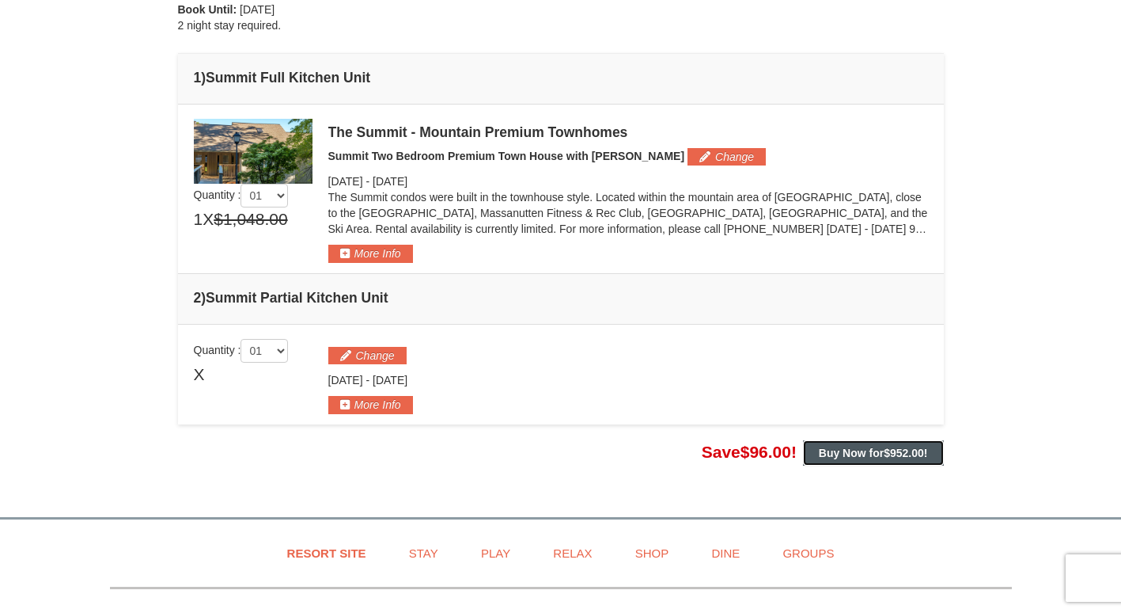
click at [874, 455] on strong "Buy Now for $952.00 !" at bounding box center [873, 452] width 109 height 13
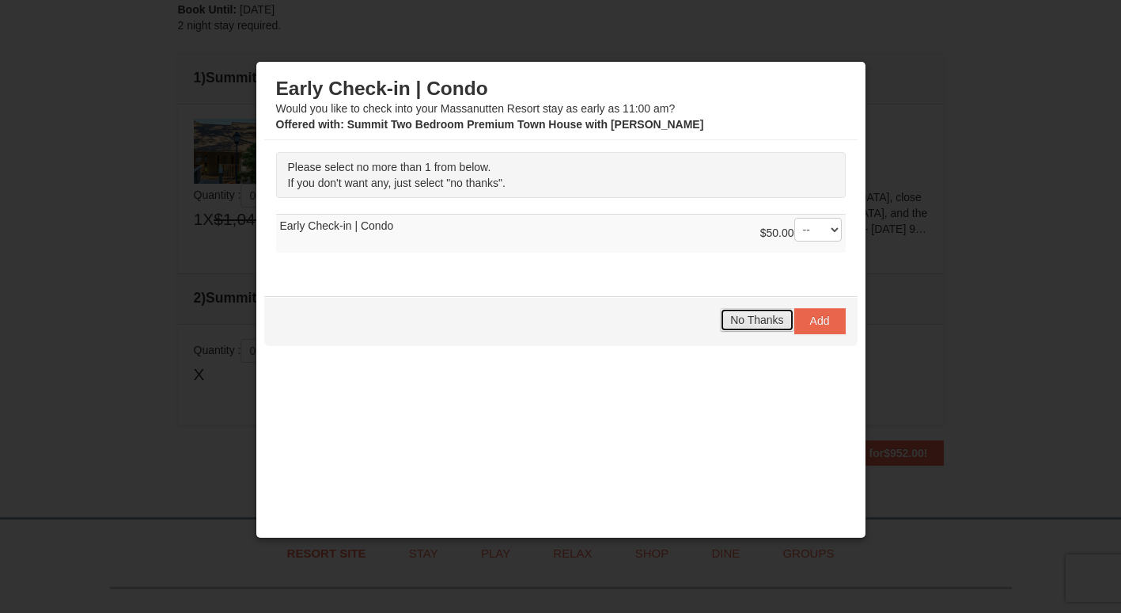
click at [741, 321] on span "No Thanks" at bounding box center [757, 319] width 53 height 13
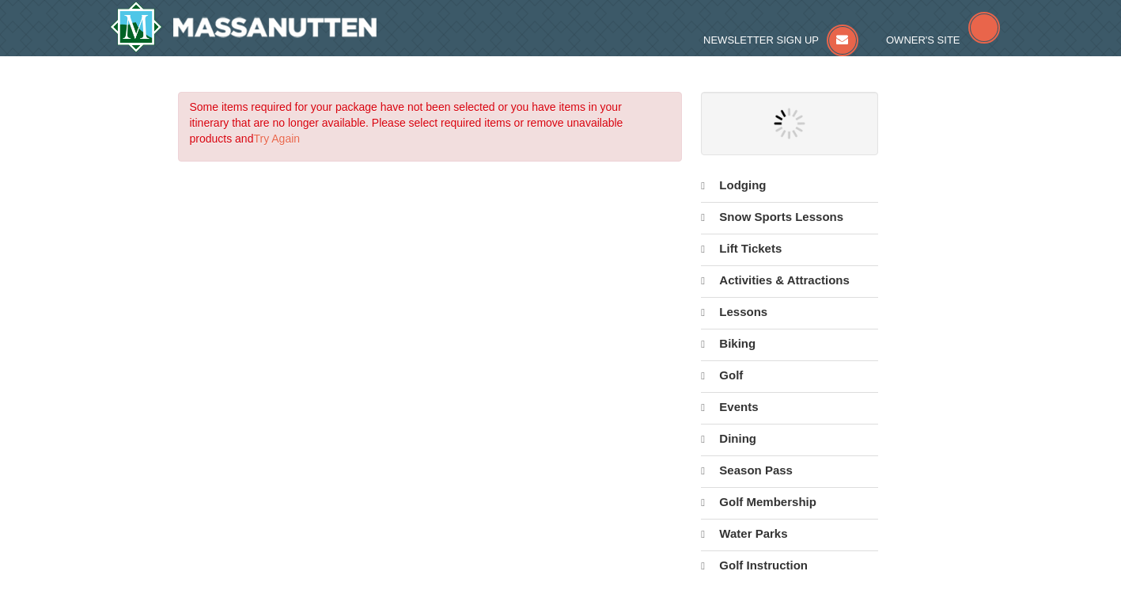
select select "10"
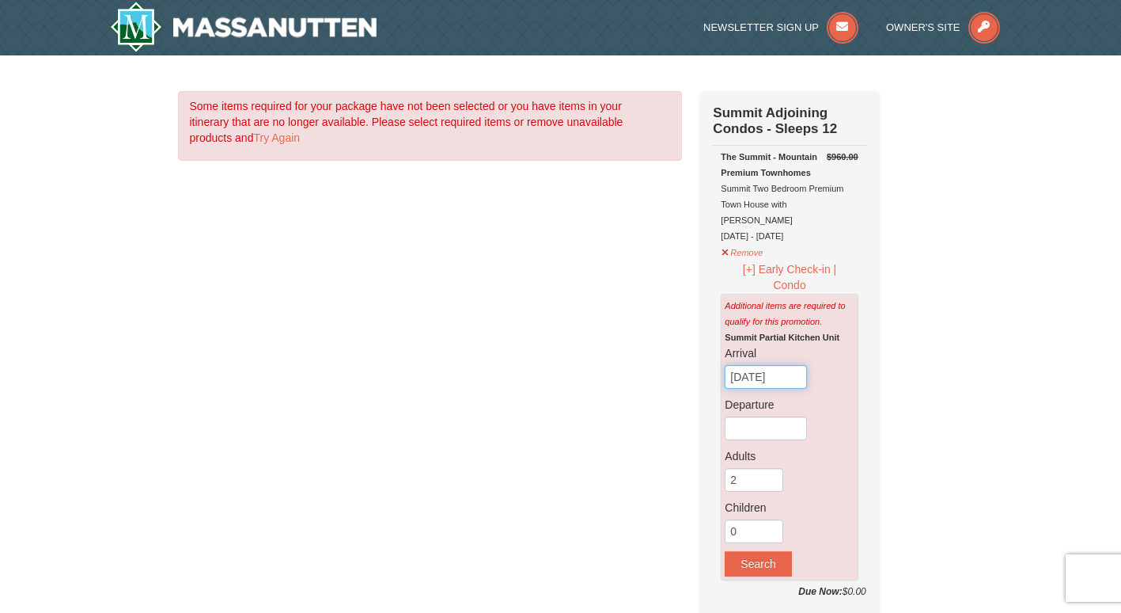
click at [790, 367] on input "[DATE]" at bounding box center [766, 377] width 82 height 24
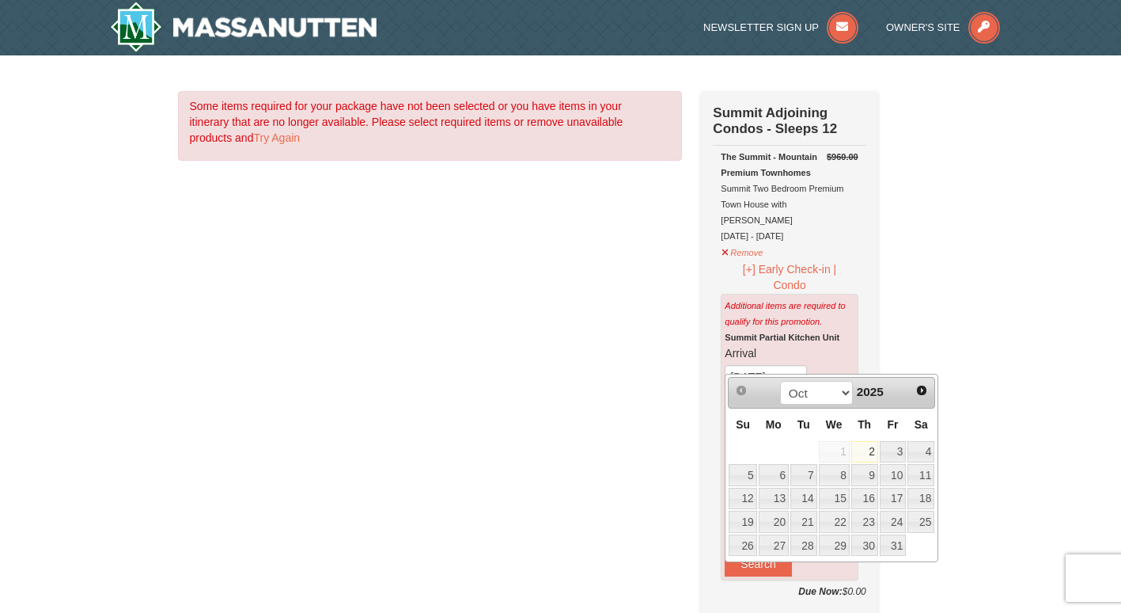
click at [922, 397] on link "Next" at bounding box center [923, 390] width 22 height 22
click at [917, 390] on span "Next" at bounding box center [922, 390] width 13 height 13
click at [869, 500] on link "18" at bounding box center [865, 499] width 27 height 22
type input "[DATE]"
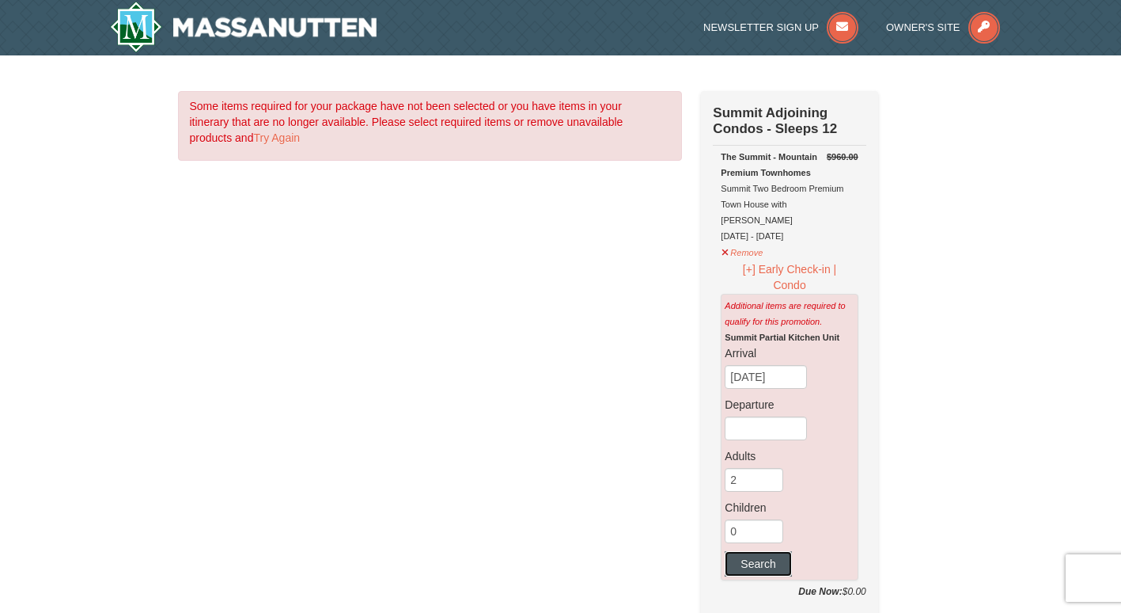
click at [769, 560] on button "Search" at bounding box center [758, 563] width 66 height 25
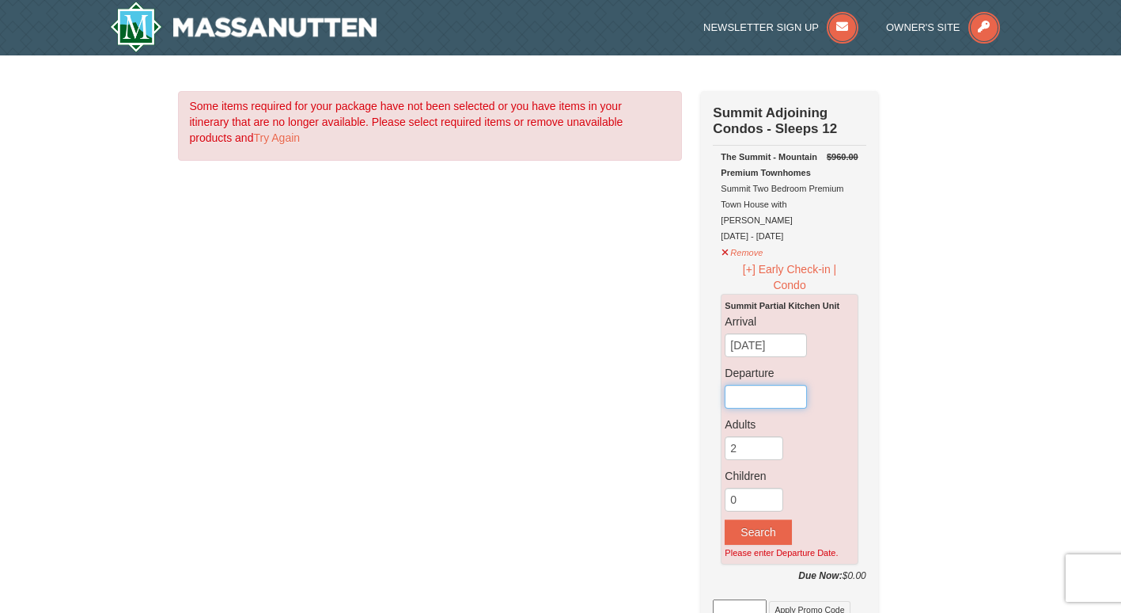
click at [777, 385] on input "text" at bounding box center [766, 397] width 82 height 24
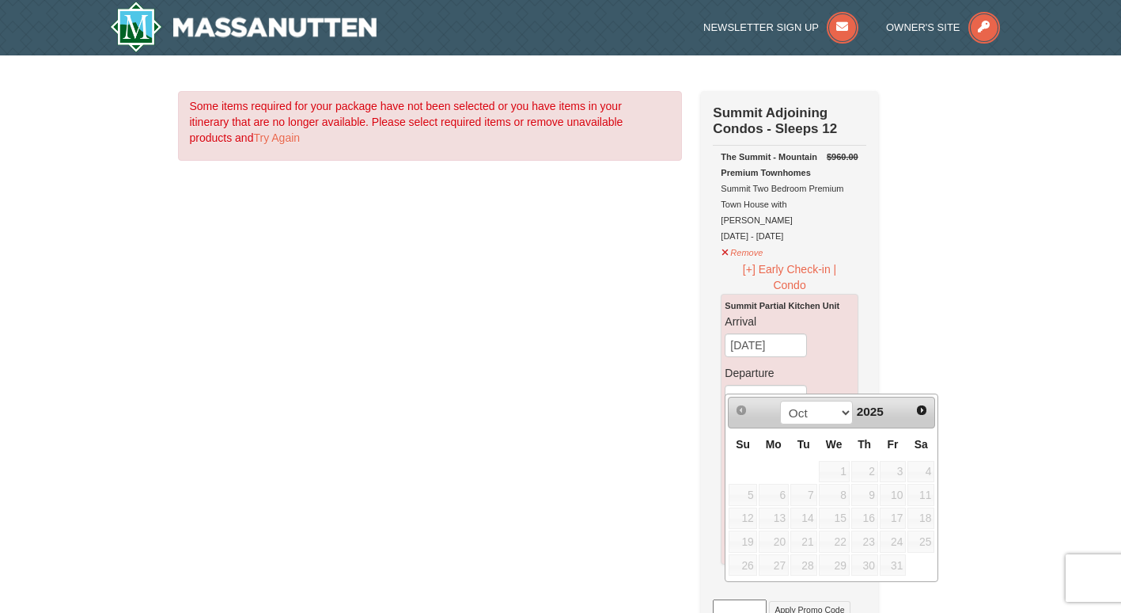
click at [927, 412] on span "Next" at bounding box center [922, 410] width 13 height 13
click at [928, 415] on span "Next" at bounding box center [922, 410] width 13 height 13
click at [778, 562] on link "29" at bounding box center [774, 565] width 30 height 22
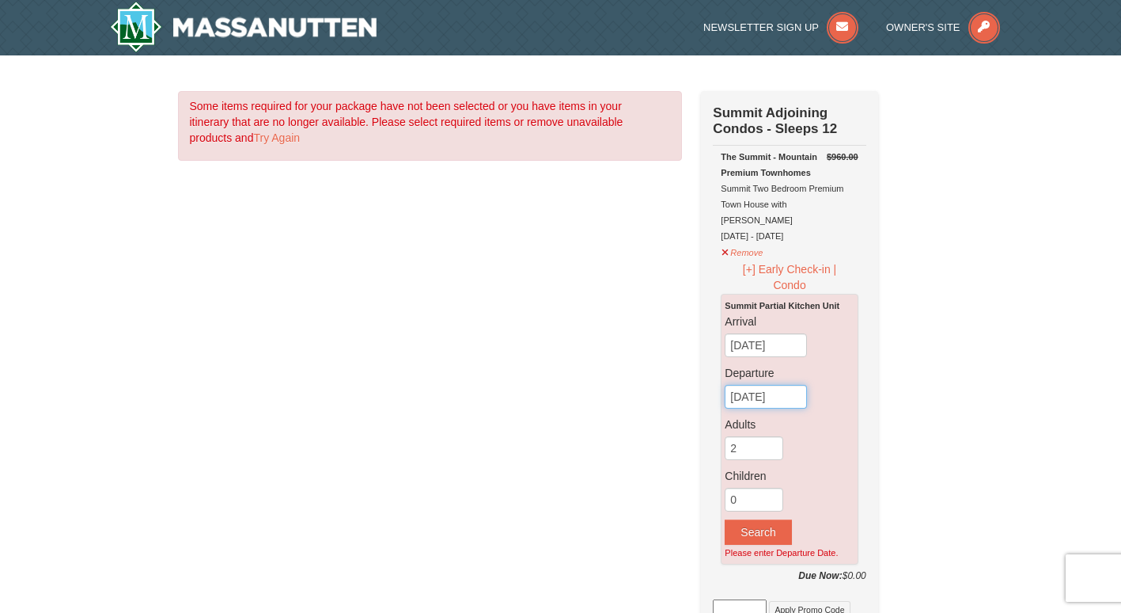
click at [780, 385] on input "12/29/2025" at bounding box center [766, 397] width 82 height 24
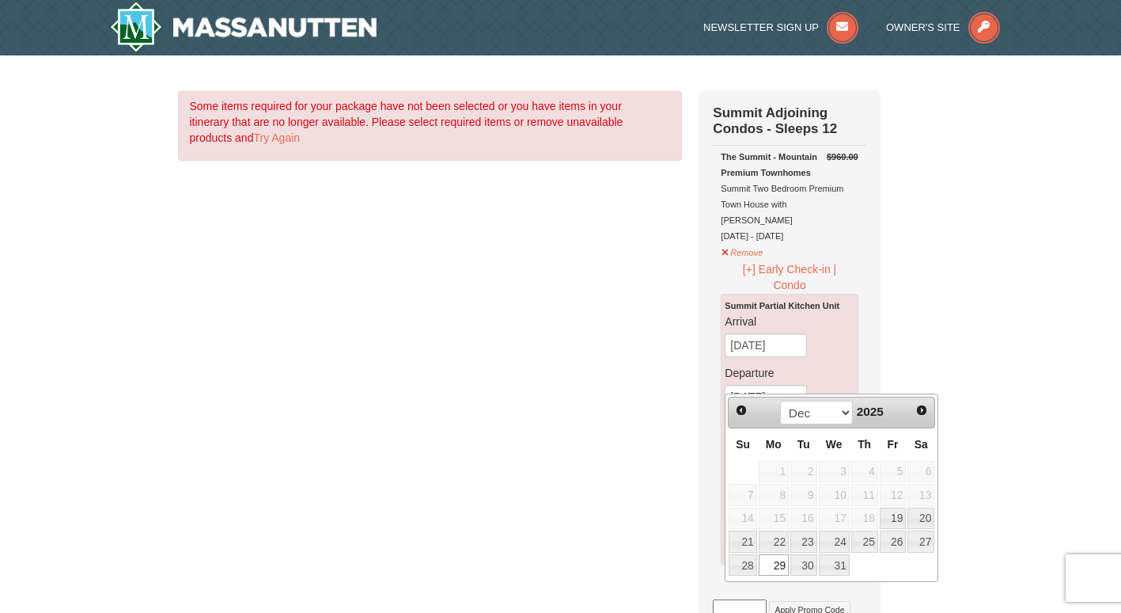
click at [778, 563] on link "29" at bounding box center [774, 565] width 30 height 22
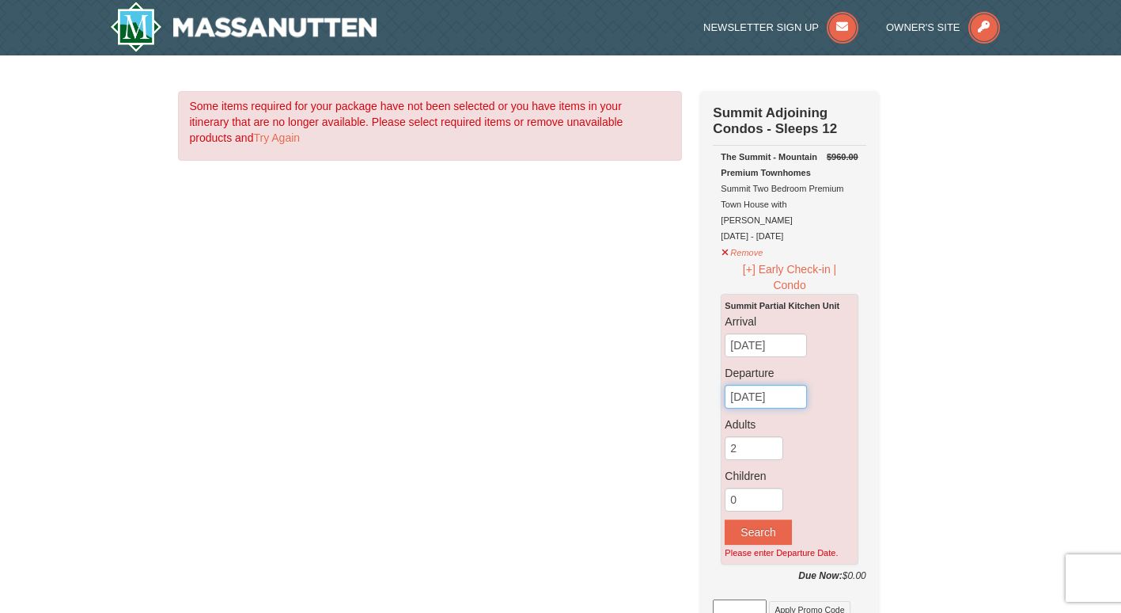
click at [784, 385] on input "12/29/2025" at bounding box center [766, 397] width 82 height 24
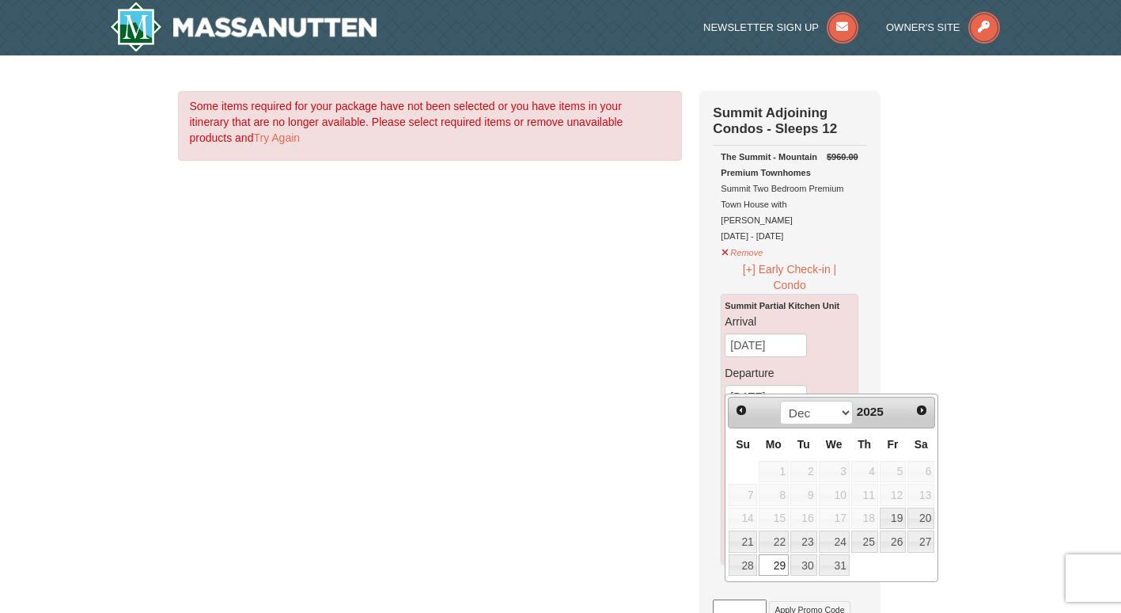
click at [776, 545] on link "22" at bounding box center [774, 541] width 30 height 22
type input "[DATE]"
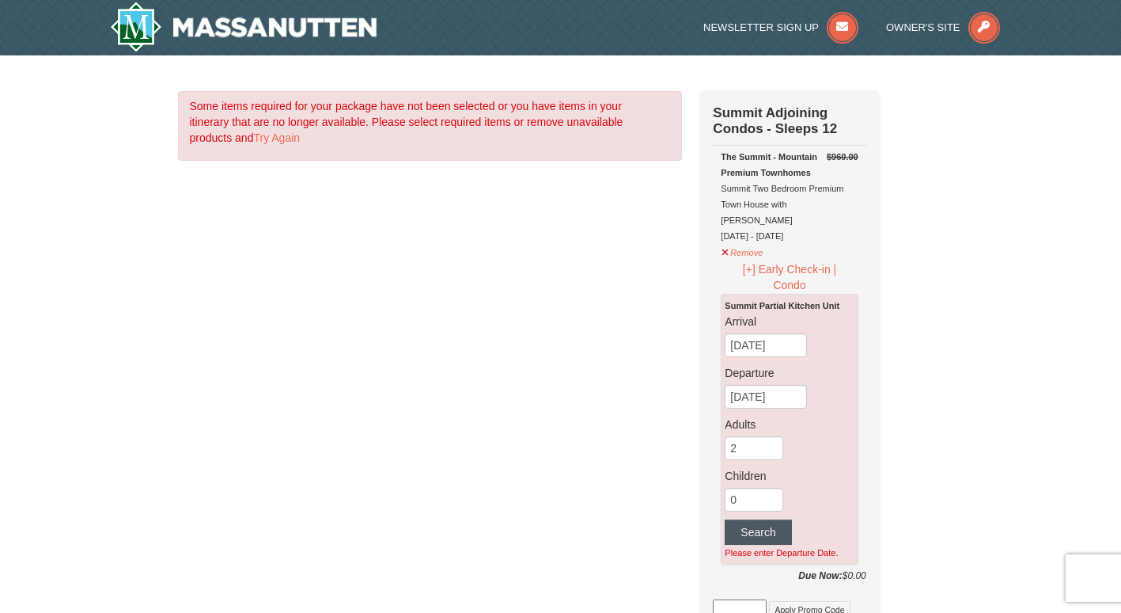
click at [780, 525] on button "Search" at bounding box center [758, 531] width 66 height 25
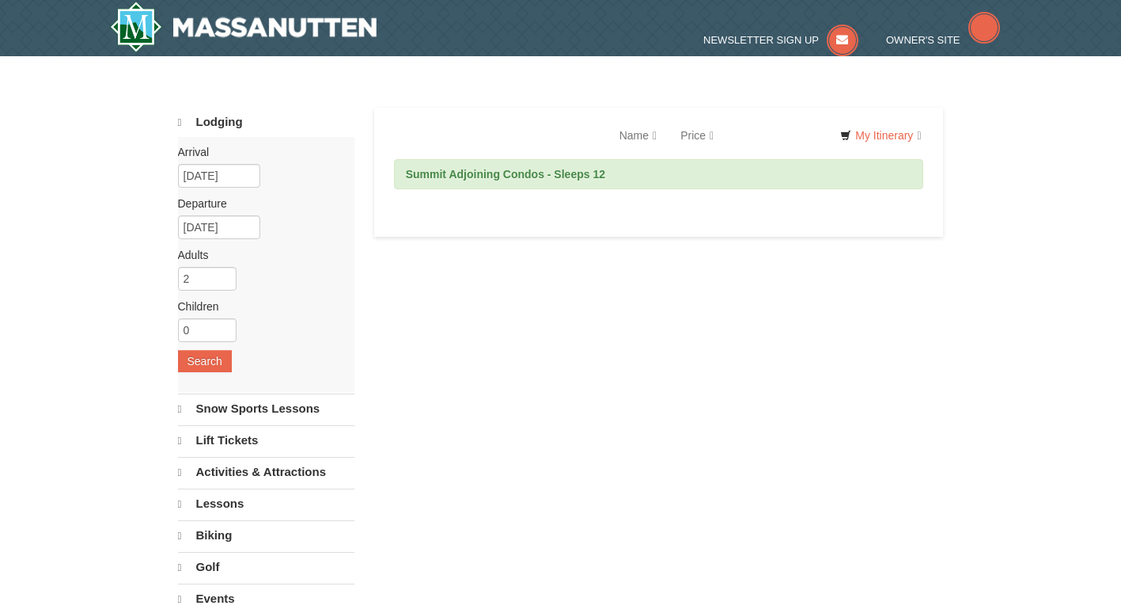
select select "10"
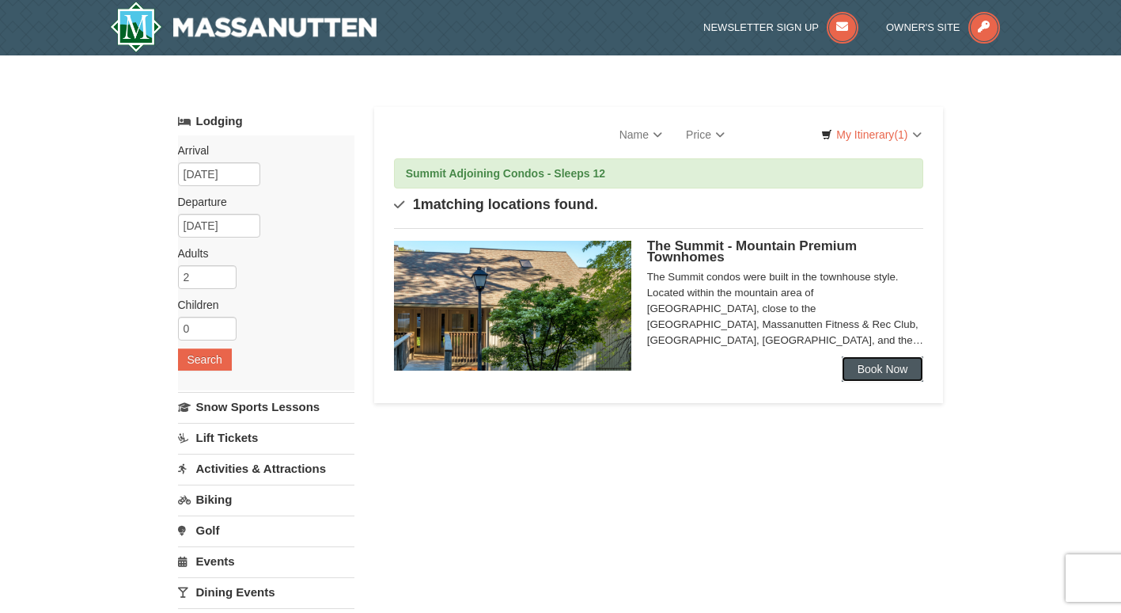
click at [892, 371] on link "Book Now" at bounding box center [883, 368] width 82 height 25
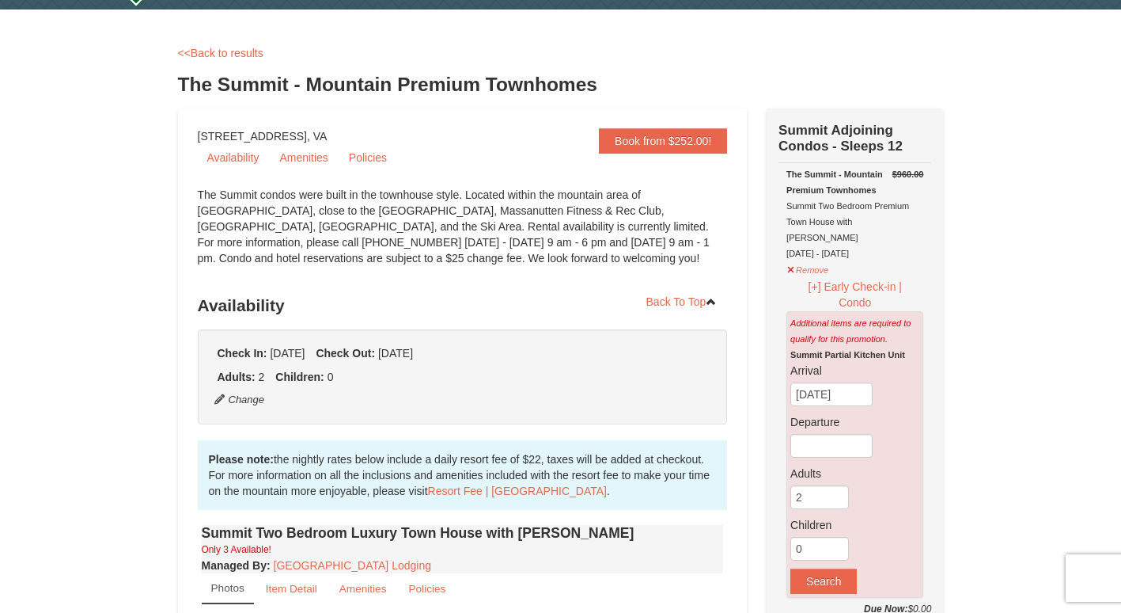
scroll to position [44, 0]
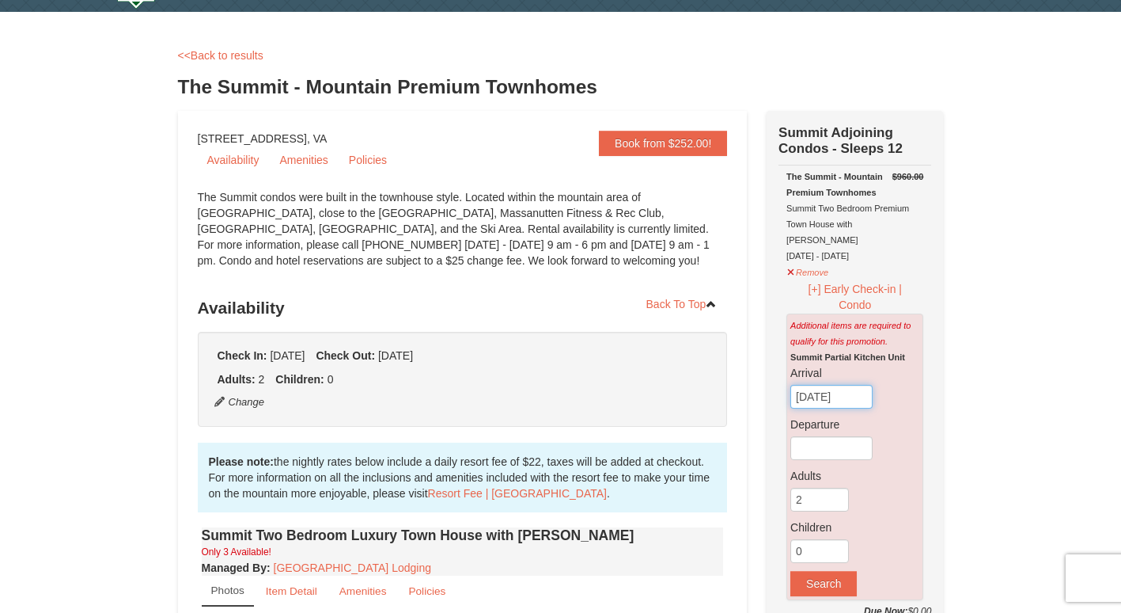
click at [855, 387] on input "[DATE]" at bounding box center [832, 397] width 82 height 24
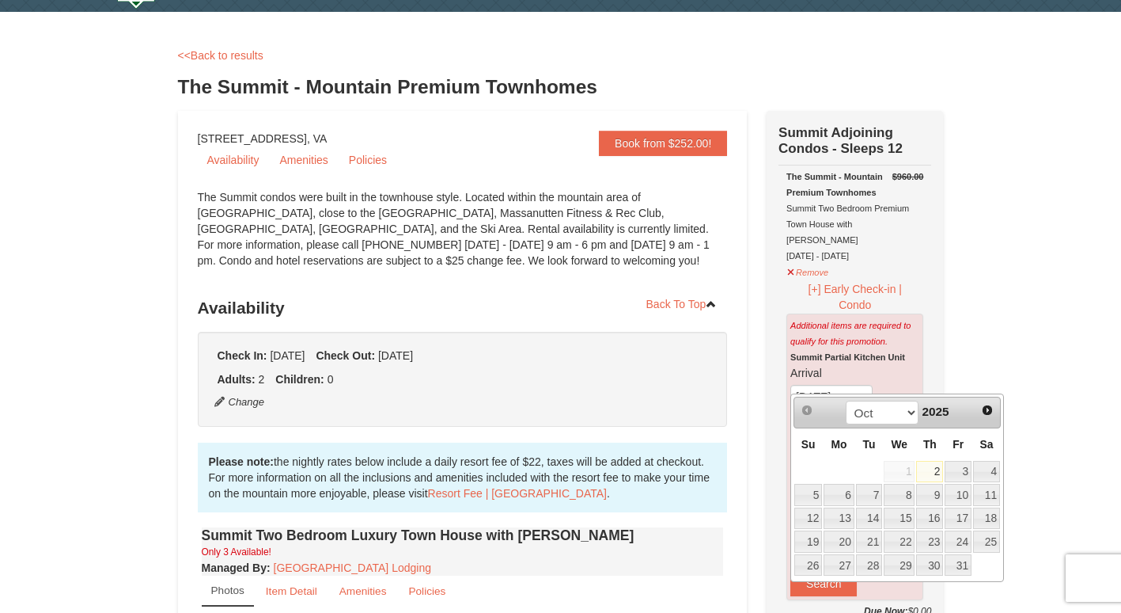
click at [988, 412] on span "Next" at bounding box center [987, 410] width 13 height 13
click at [988, 410] on span "Next" at bounding box center [987, 410] width 13 height 13
click at [962, 519] on link "19" at bounding box center [958, 518] width 27 height 22
type input "[DATE]"
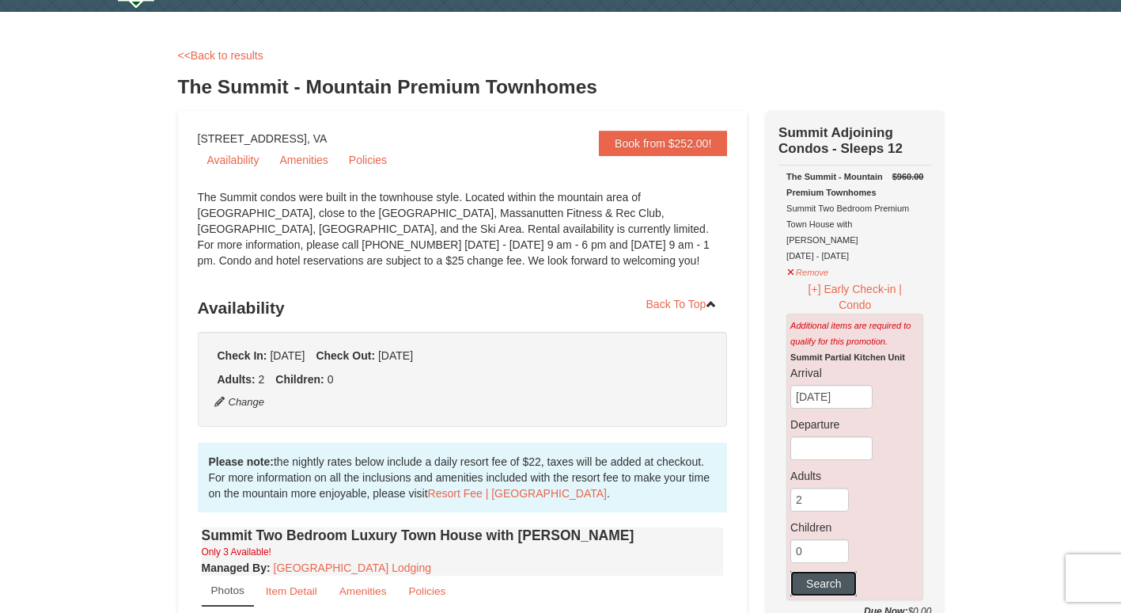
click at [827, 573] on button "Search" at bounding box center [824, 583] width 66 height 25
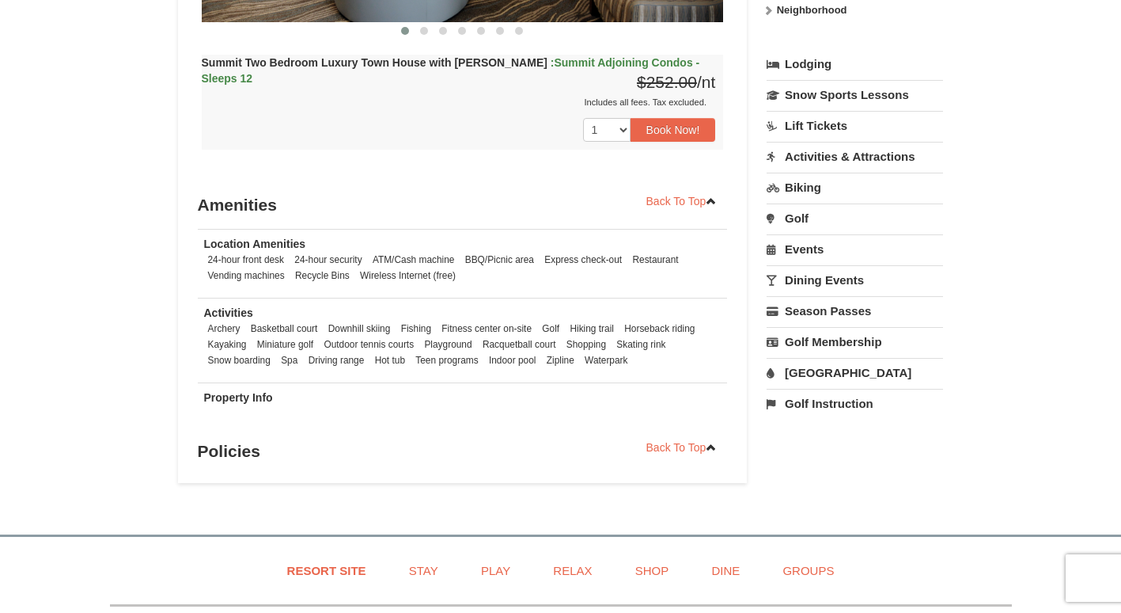
scroll to position [913, 0]
click at [424, 567] on link "Stay" at bounding box center [423, 570] width 69 height 36
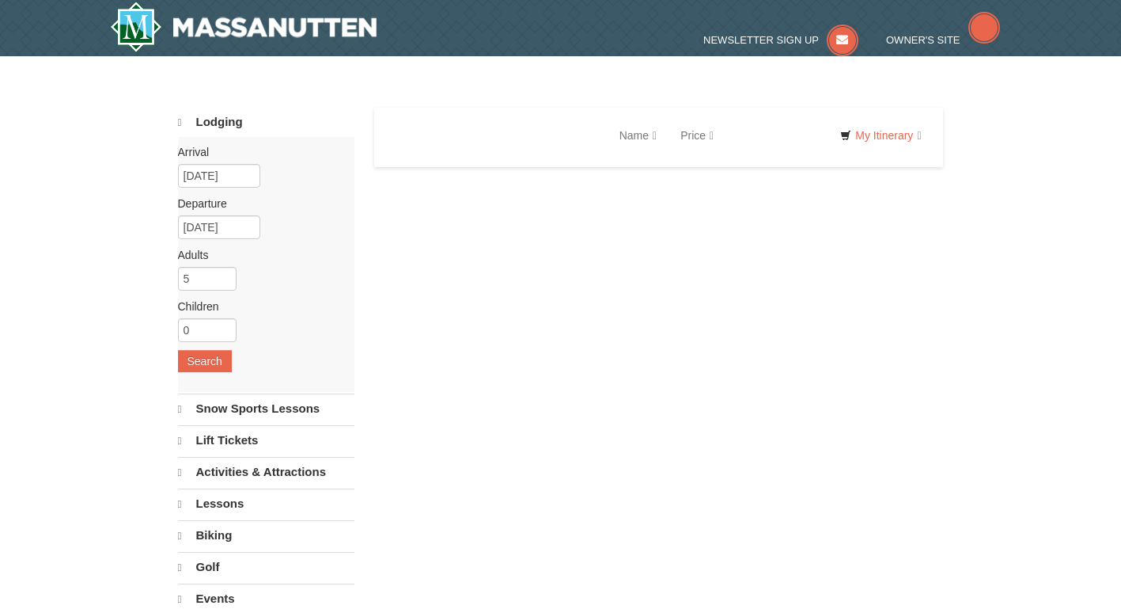
select select "10"
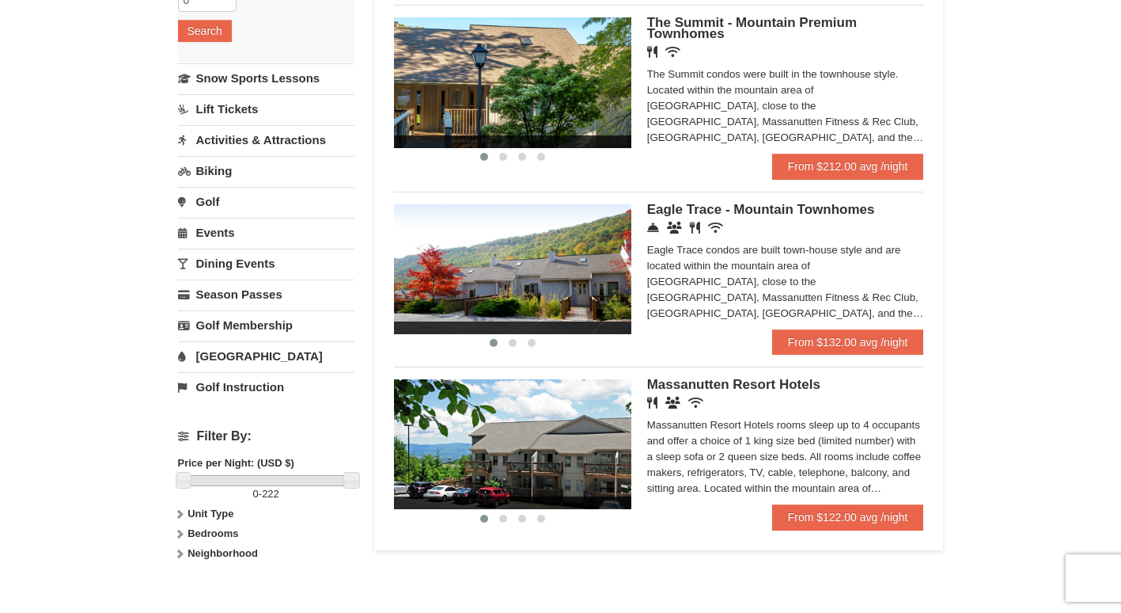
scroll to position [291, 0]
